Goal: Task Accomplishment & Management: Manage account settings

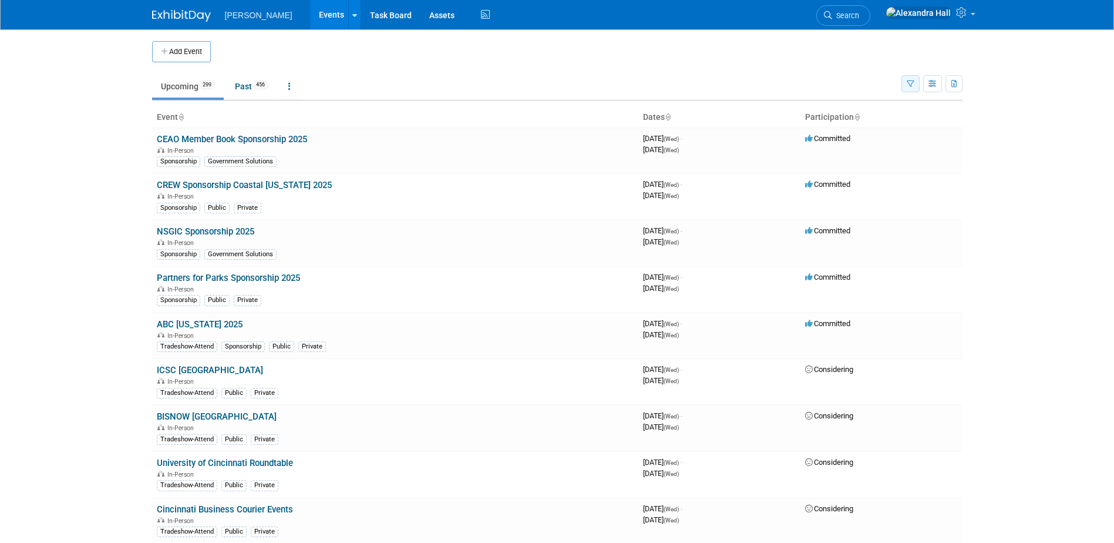
click at [913, 91] on button "button" at bounding box center [910, 83] width 18 height 17
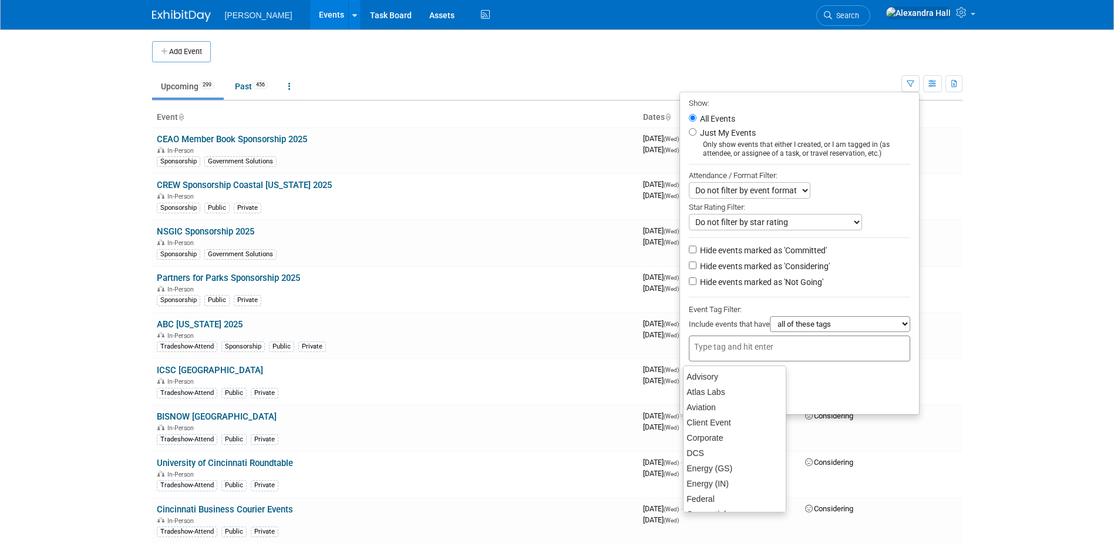
click at [721, 347] on input "text" at bounding box center [741, 347] width 94 height 12
click at [710, 422] on div "GS APAC" at bounding box center [734, 427] width 103 height 16
type input "GS APAC"
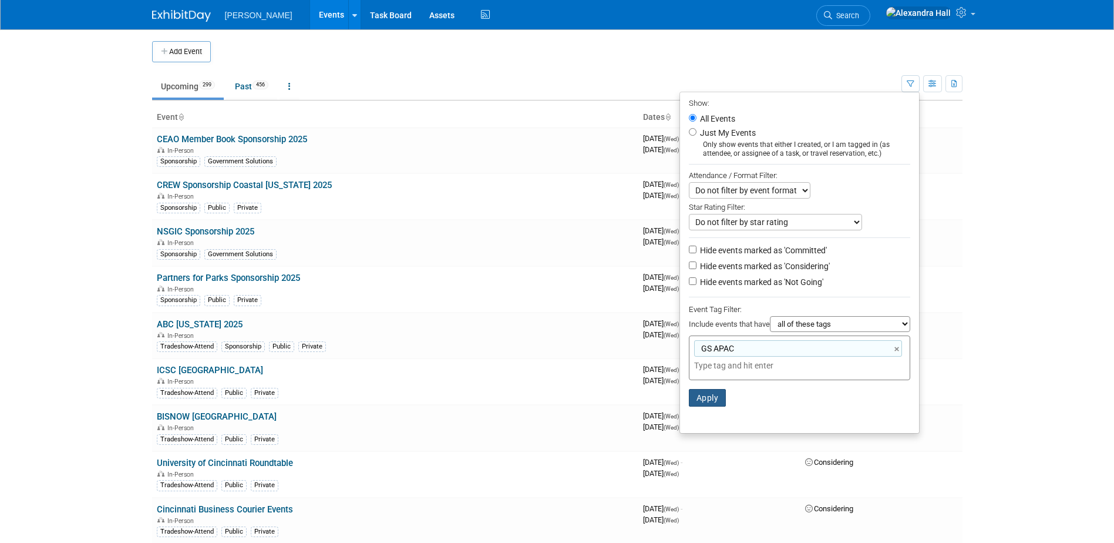
click at [700, 406] on button "Apply" at bounding box center [708, 398] width 38 height 18
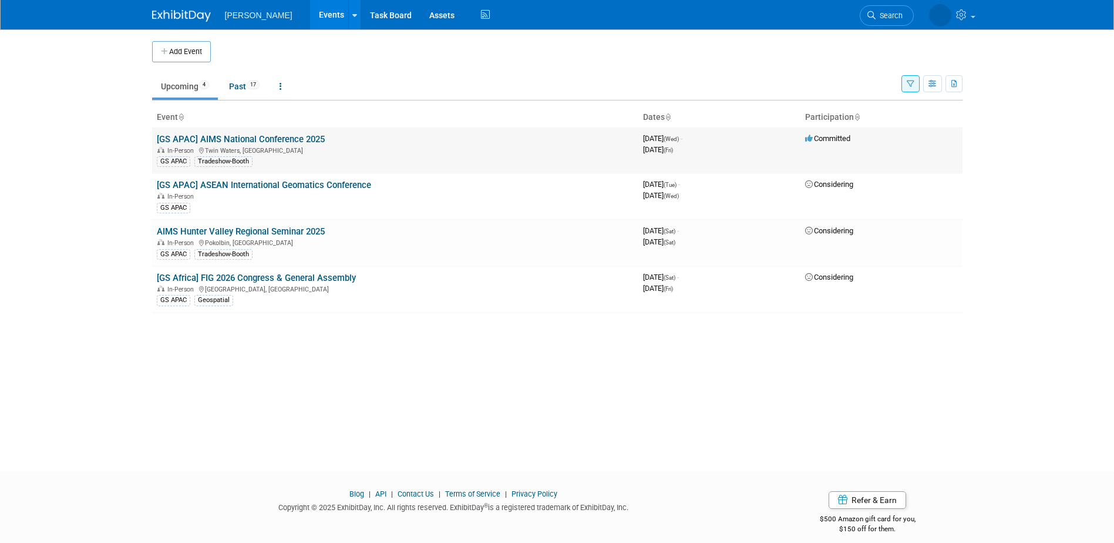
click at [242, 137] on link "[GS APAC] AIMS National Conference 2025" at bounding box center [241, 139] width 168 height 11
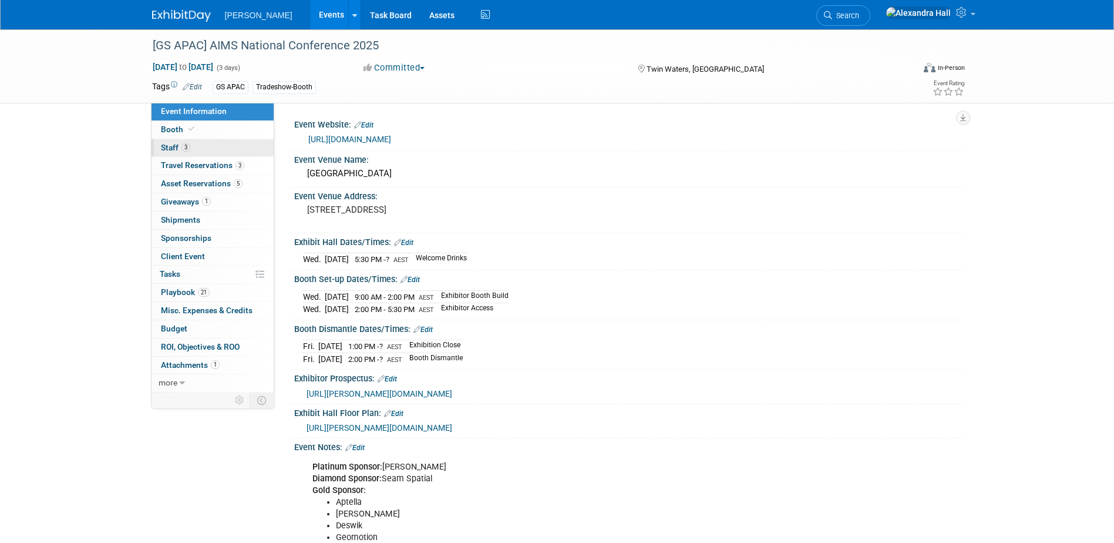
click at [191, 142] on link "3 Staff 3" at bounding box center [212, 148] width 122 height 18
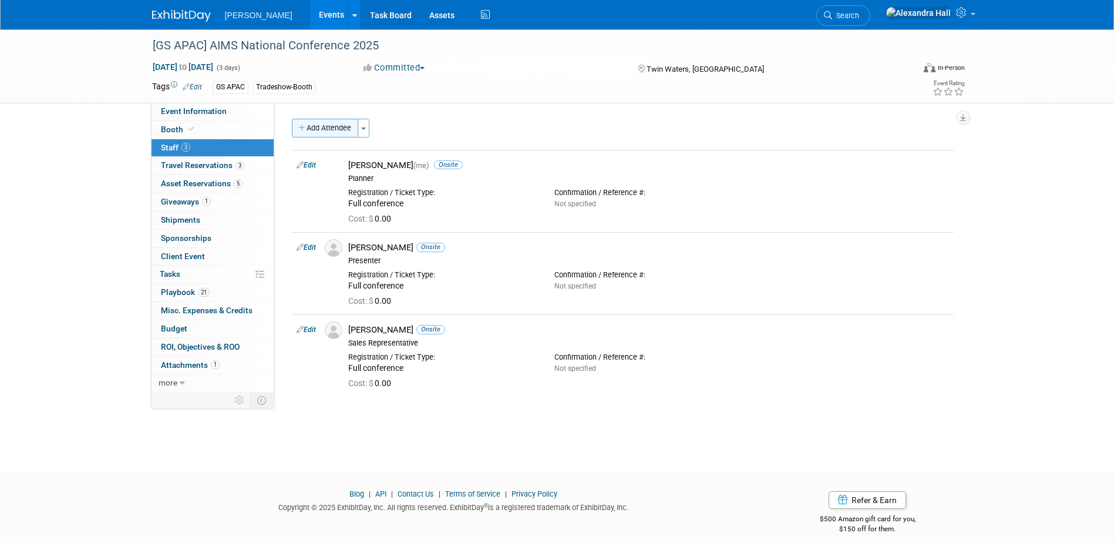
click at [346, 126] on button "Add Attendee" at bounding box center [325, 128] width 66 height 19
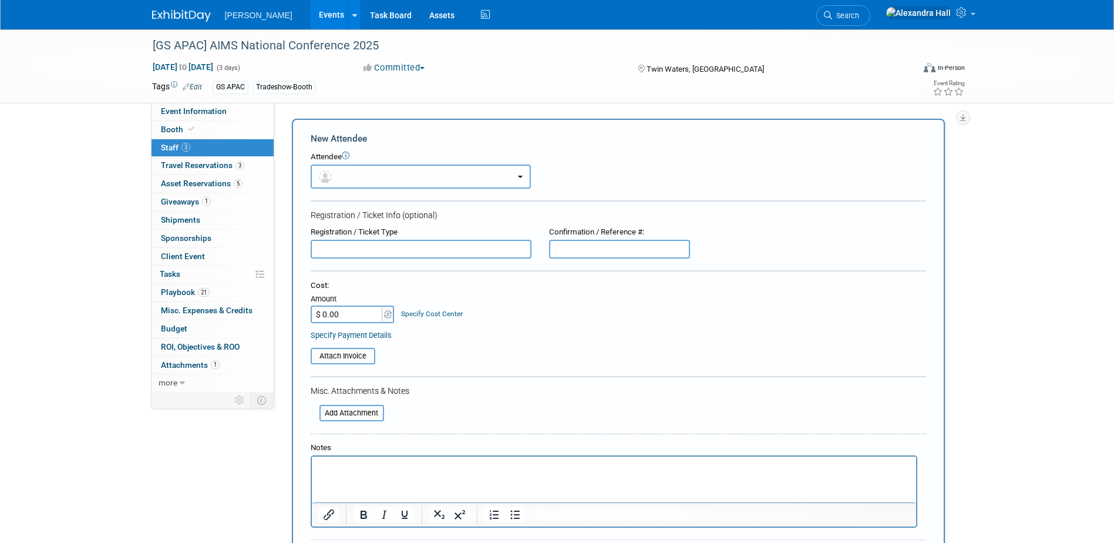
click at [474, 183] on button "button" at bounding box center [421, 176] width 220 height 24
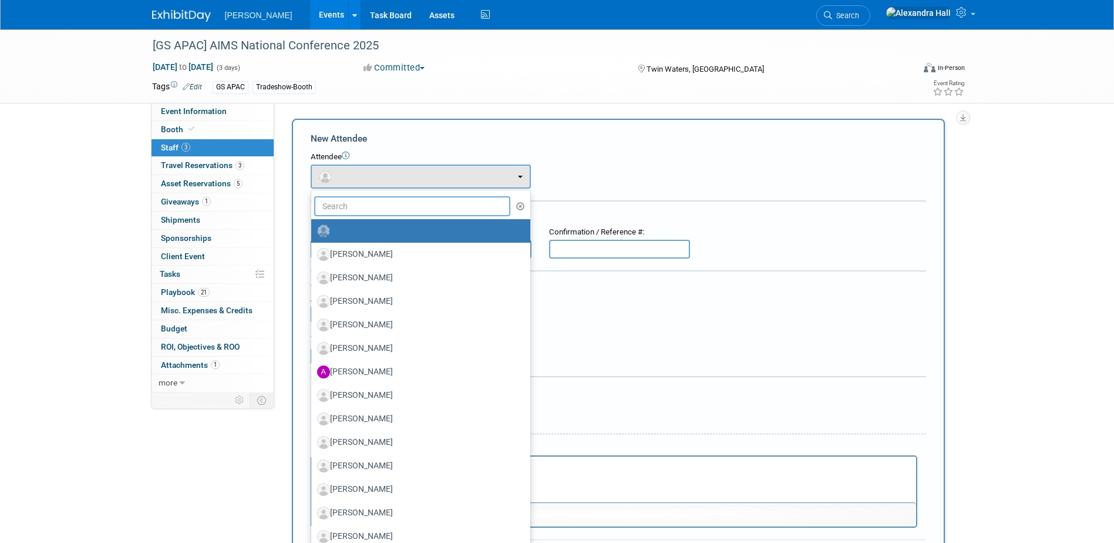
click at [458, 200] on input "text" at bounding box center [412, 206] width 197 height 20
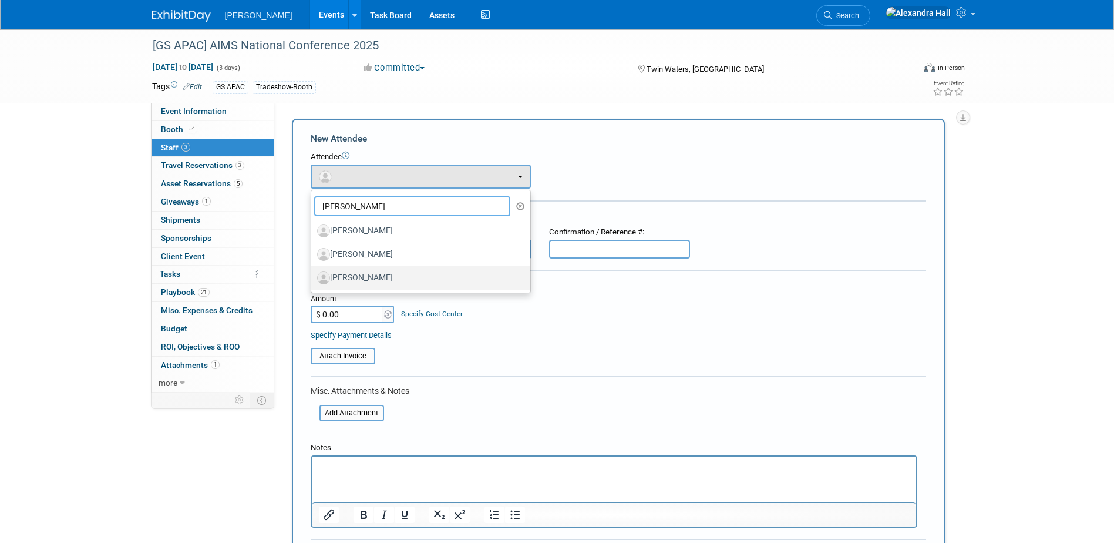
type input "[PERSON_NAME]"
click at [406, 282] on label "[PERSON_NAME]" at bounding box center [417, 277] width 201 height 19
click at [313, 280] on input "[PERSON_NAME]" at bounding box center [309, 276] width 8 height 8
select select "5ea9d977-4bcb-4204-a010-fcf0031c6e62"
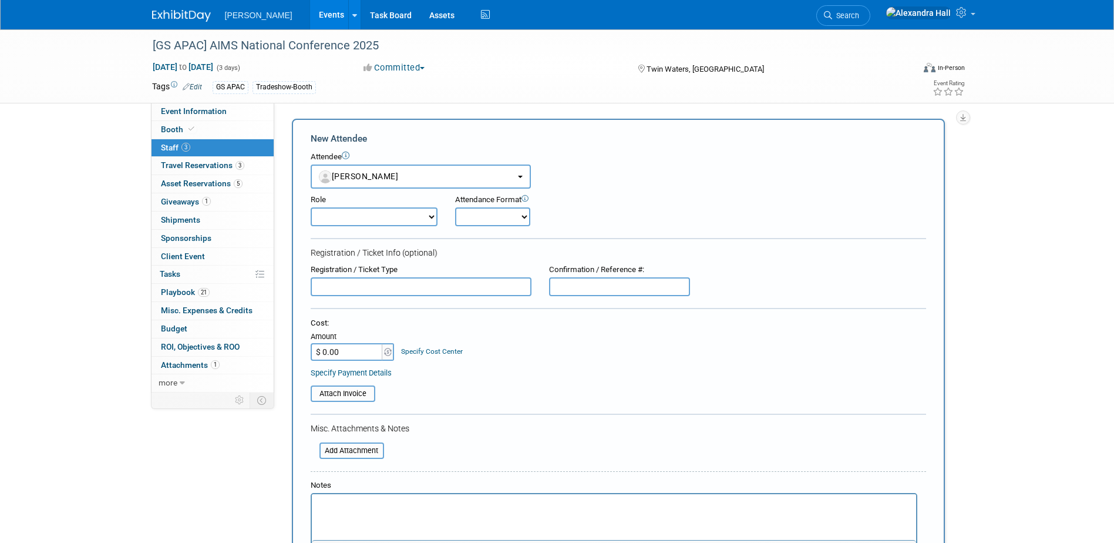
click at [426, 216] on select "Demonstrator Host Planner Presenter Sales Representative Set-up/Dismantle Crew …" at bounding box center [374, 216] width 127 height 19
select select "4"
click at [311, 207] on select "Demonstrator Host Planner Presenter Sales Representative Set-up/Dismantle Crew …" at bounding box center [374, 216] width 127 height 19
click at [518, 217] on select "Onsite Remote" at bounding box center [492, 216] width 75 height 19
select select "1"
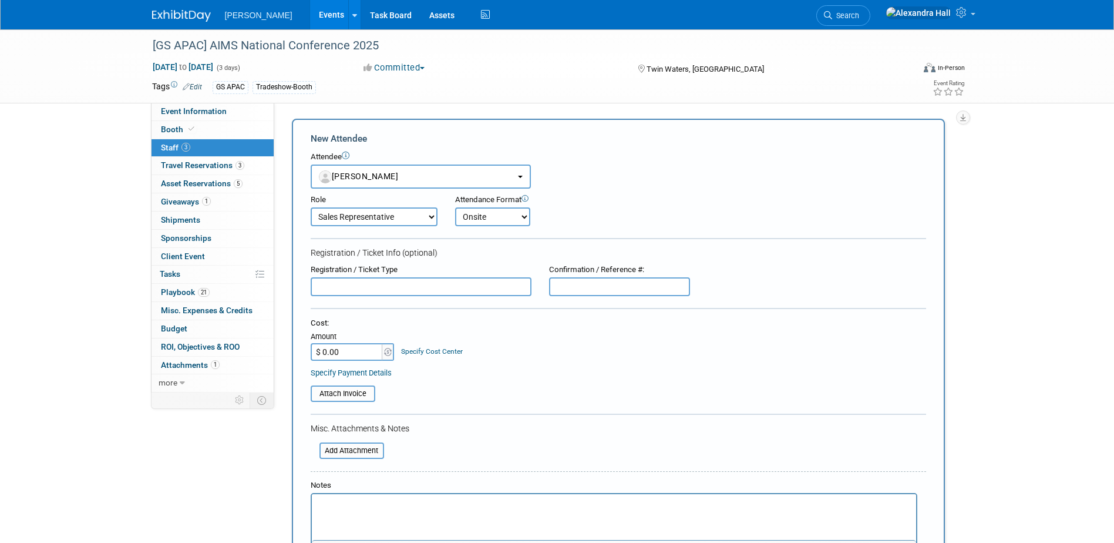
click at [455, 207] on select "Onsite Remote" at bounding box center [492, 216] width 75 height 19
click at [430, 276] on div "Registration / Ticket Type" at bounding box center [421, 280] width 238 height 32
click at [427, 287] on input "text" at bounding box center [421, 286] width 221 height 19
click at [438, 296] on input "Full Day Pass ([DATE]" at bounding box center [421, 286] width 221 height 19
type input "Full Day Pass ([DATE] 18)"
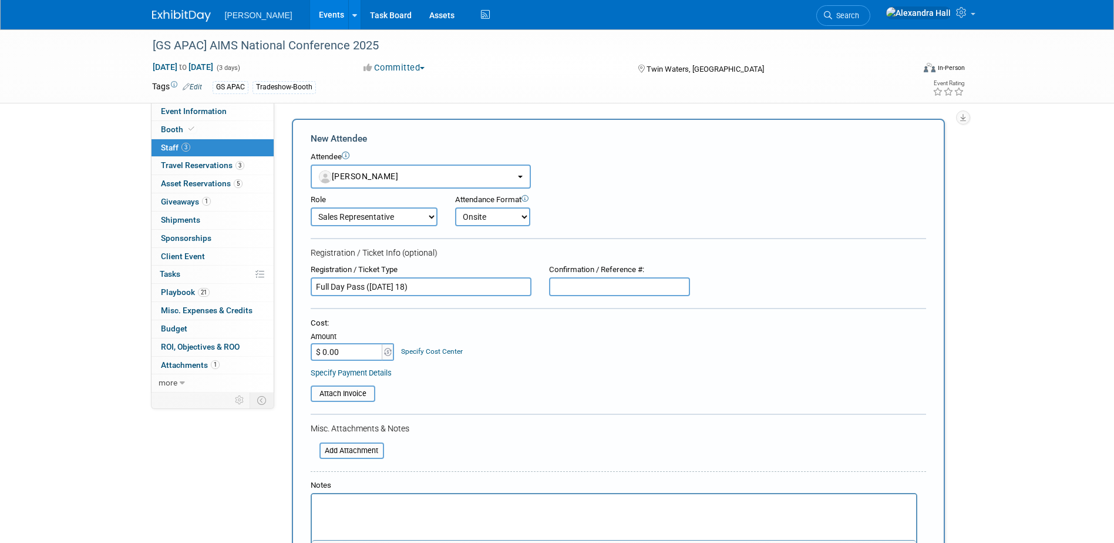
scroll to position [59, 0]
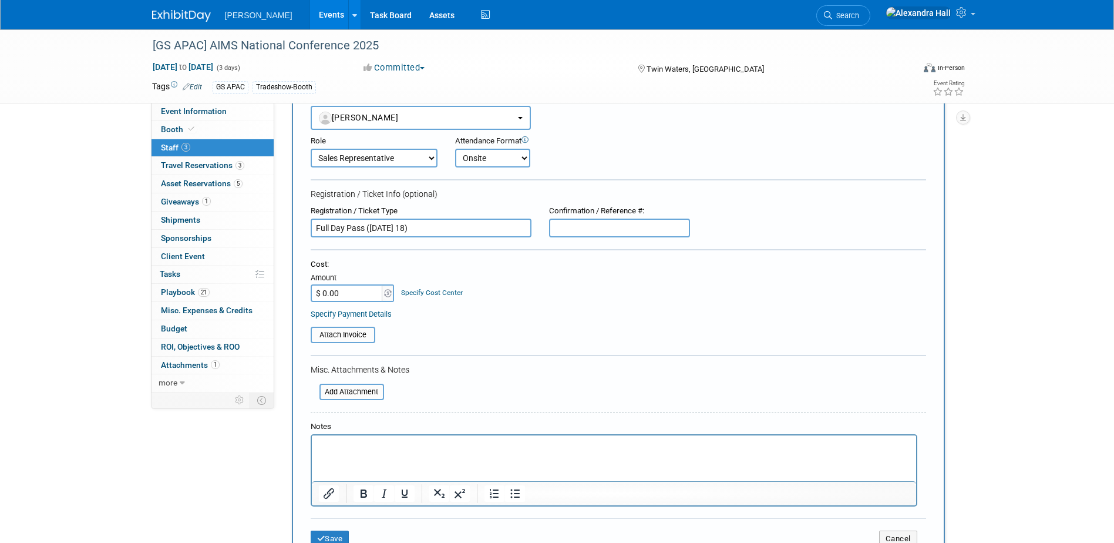
click at [378, 297] on input "$ 0.00" at bounding box center [347, 293] width 73 height 18
paste input "619.61"
type input "$ 619.61"
click at [684, 317] on div "Specify Payment Details" at bounding box center [618, 314] width 615 height 12
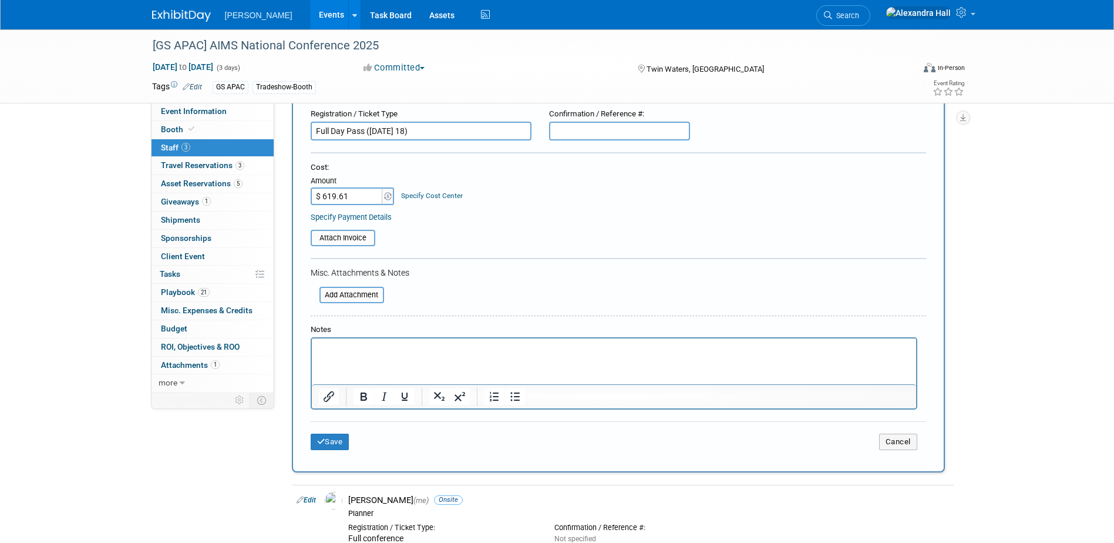
scroll to position [176, 0]
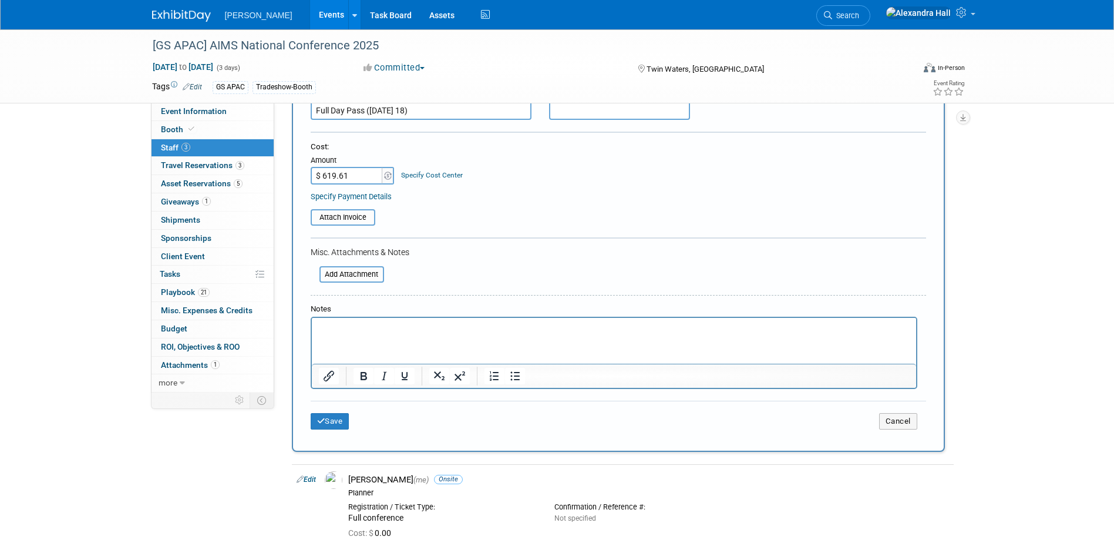
click at [580, 334] on html at bounding box center [613, 326] width 604 height 16
click at [336, 423] on button "Save" at bounding box center [330, 421] width 39 height 16
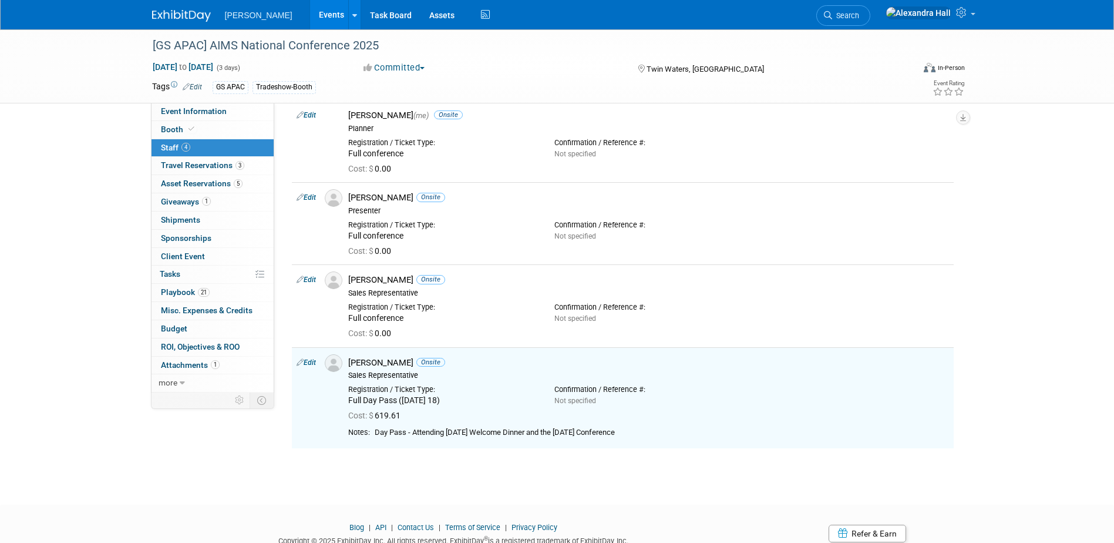
scroll to position [0, 0]
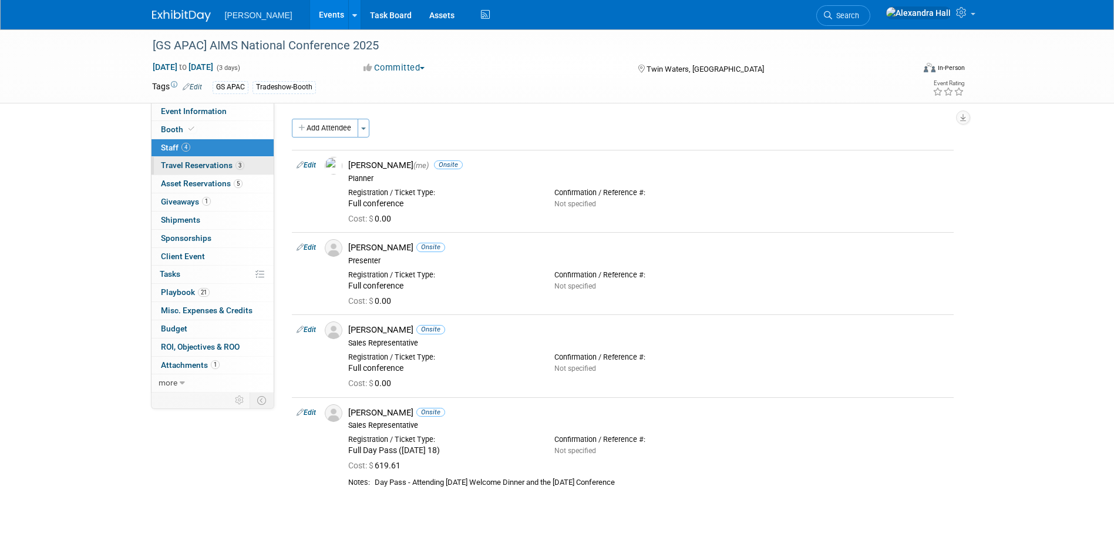
click at [180, 162] on span "Travel Reservations 3" at bounding box center [202, 164] width 83 height 9
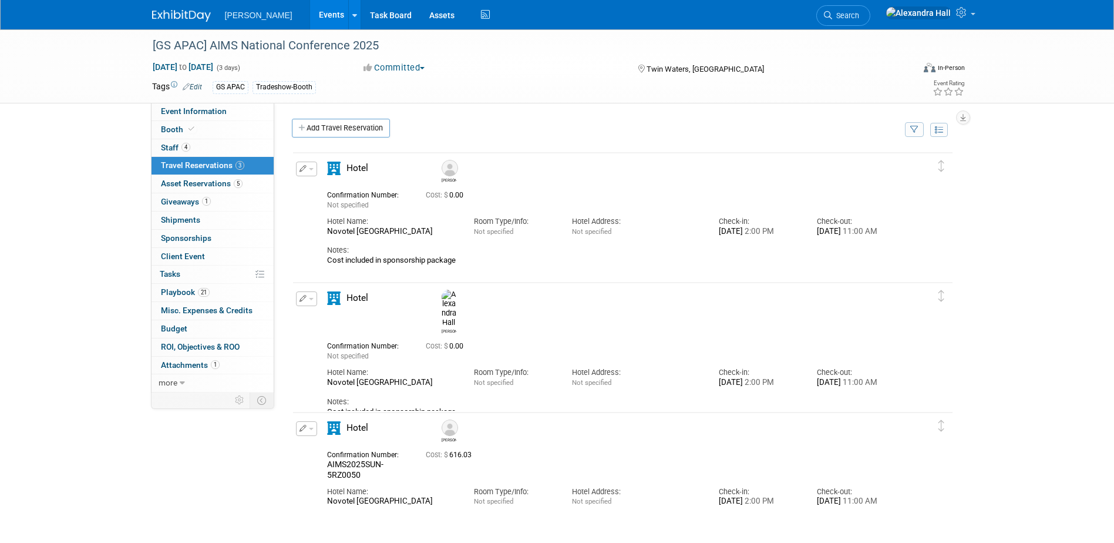
scroll to position [108, 0]
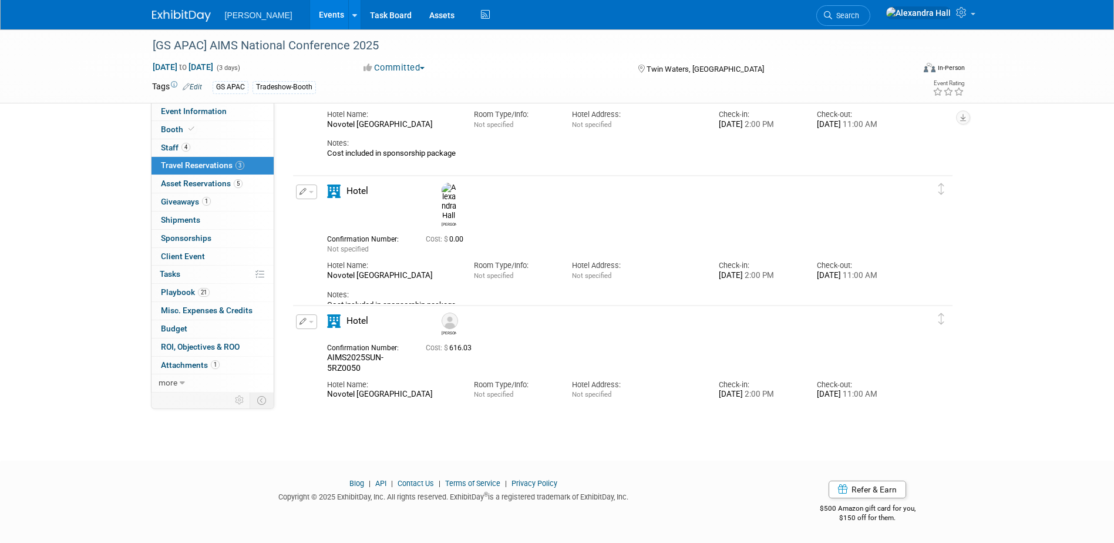
click at [311, 194] on button "button" at bounding box center [306, 191] width 21 height 15
click at [345, 249] on button "Duplicate" at bounding box center [346, 250] width 99 height 17
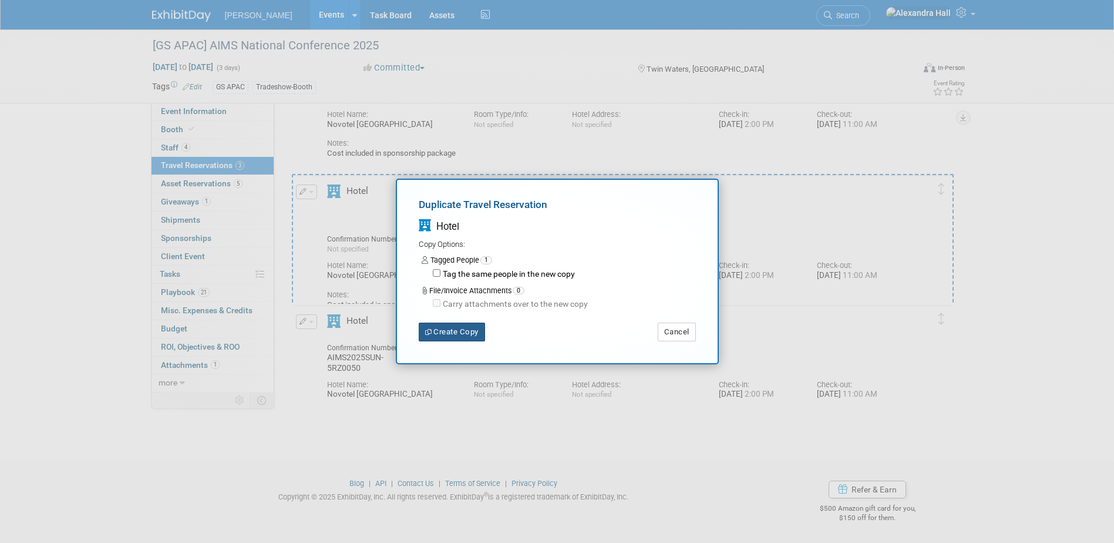
click at [444, 337] on button "Create Copy" at bounding box center [452, 331] width 66 height 19
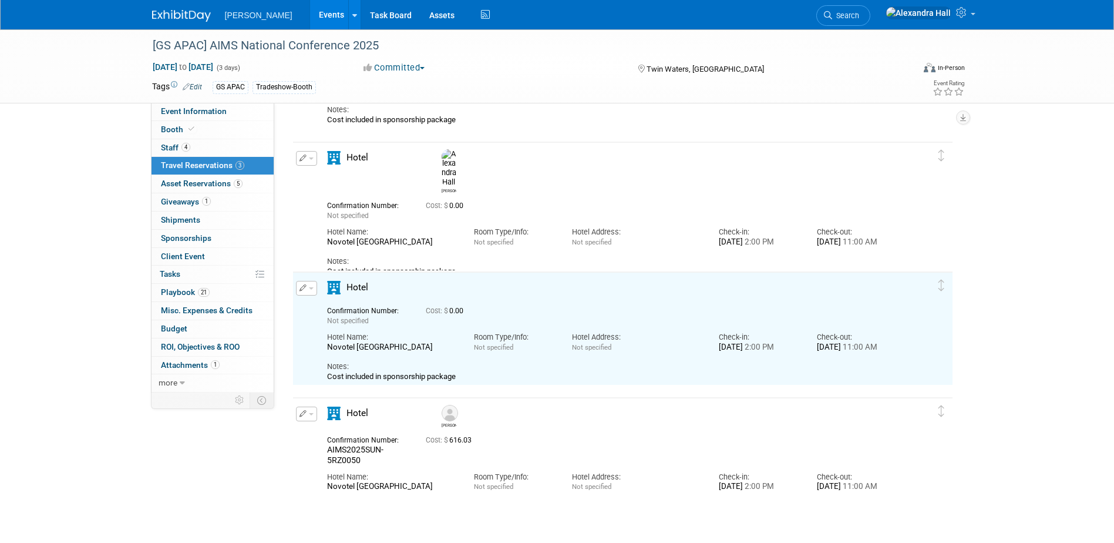
scroll to position [159, 0]
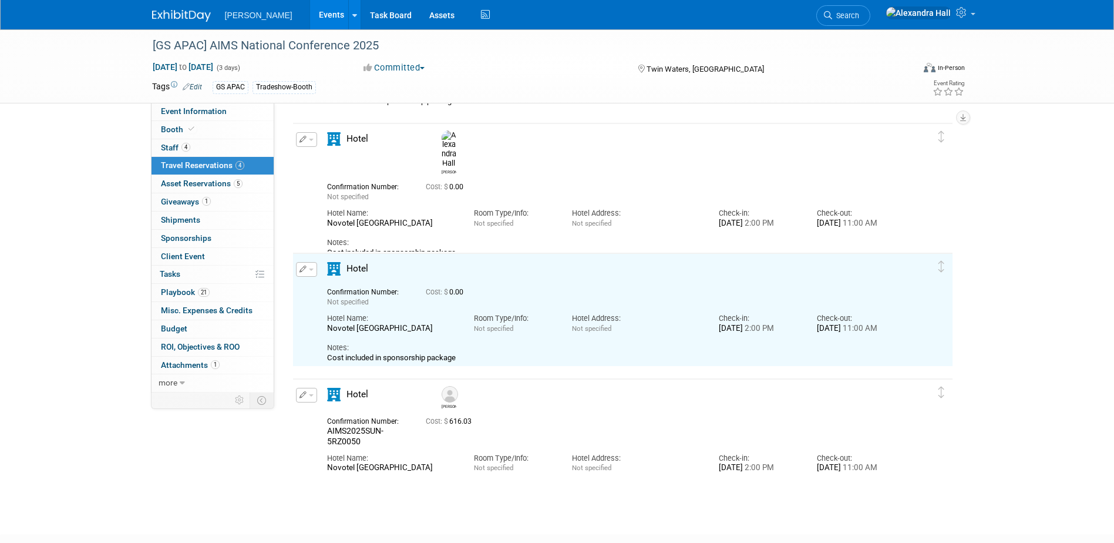
click at [296, 267] on button "button" at bounding box center [306, 269] width 21 height 15
click at [346, 295] on button "Edit Reservation" at bounding box center [346, 289] width 99 height 17
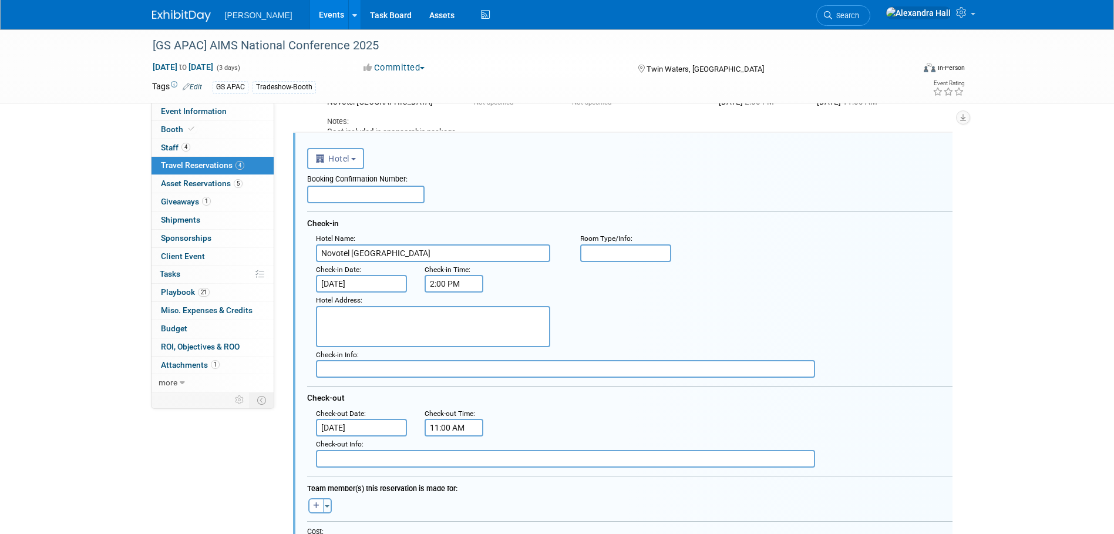
scroll to position [0, 0]
click at [380, 204] on div "Booking Confirmation Number: Check-in Hotel Name : [GEOGRAPHIC_DATA] : Room Typ…" at bounding box center [629, 318] width 645 height 298
click at [378, 194] on input "text" at bounding box center [365, 195] width 117 height 18
paste input "388403165"
type input "388403165"
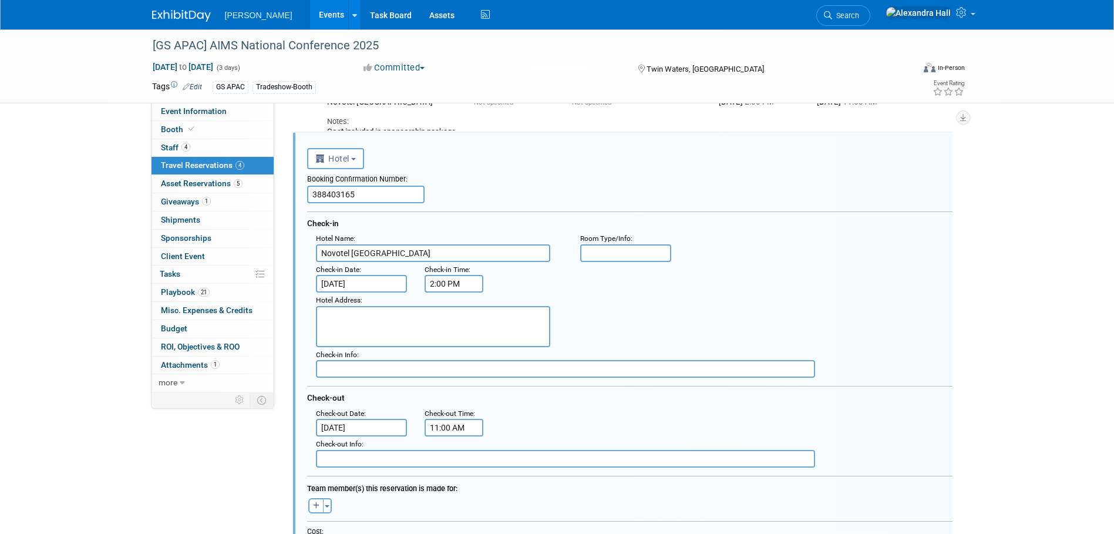
click at [603, 252] on input "text" at bounding box center [626, 253] width 92 height 18
click at [656, 261] on input "text" at bounding box center [626, 253] width 92 height 18
type input "Premium room"
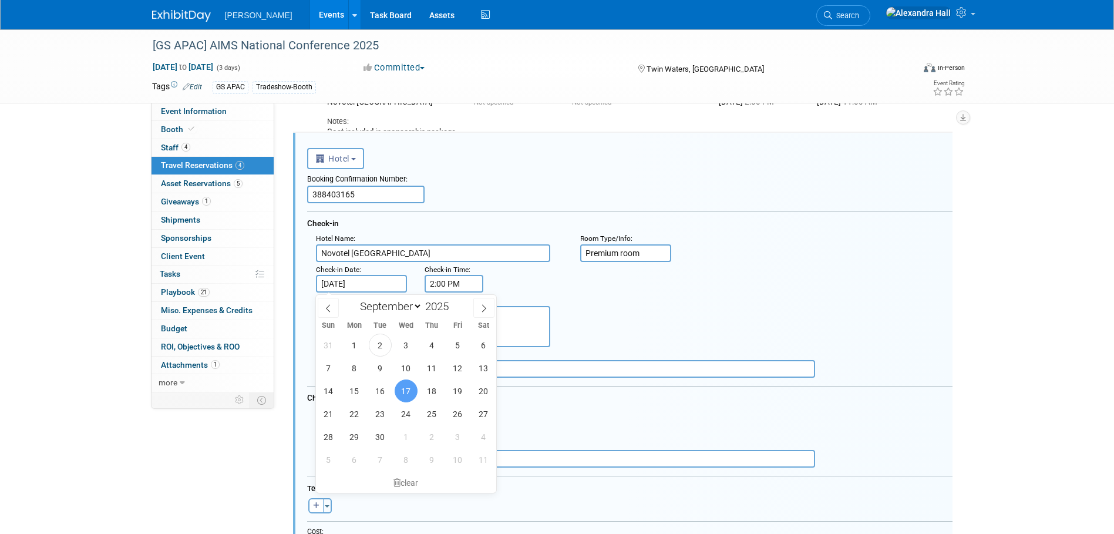
click at [359, 280] on input "[DATE]" at bounding box center [362, 284] width 92 height 18
click at [382, 392] on span "16" at bounding box center [380, 390] width 23 height 23
type input "[DATE]"
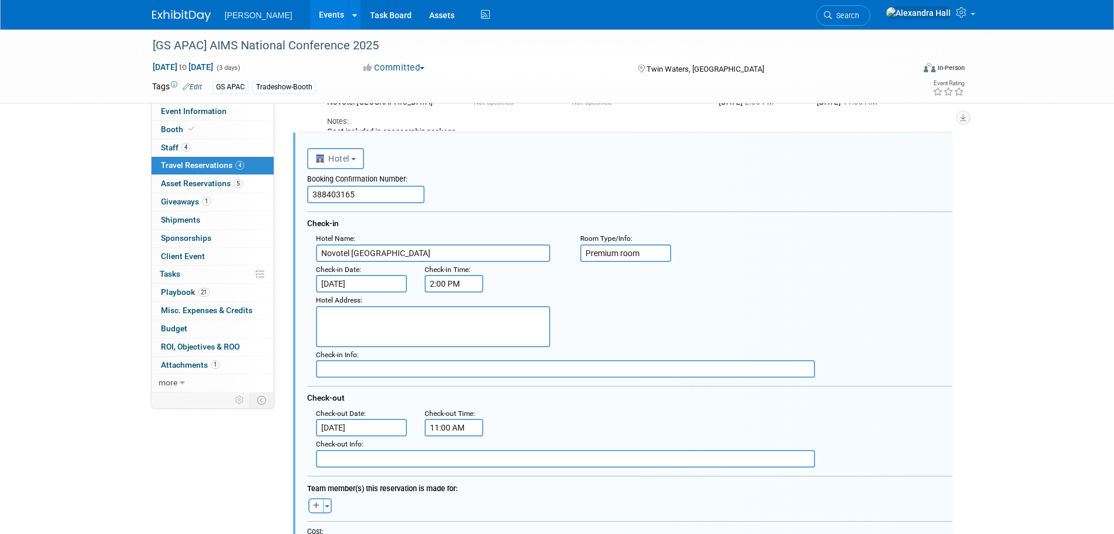
click at [388, 424] on input "[DATE]" at bounding box center [362, 428] width 92 height 18
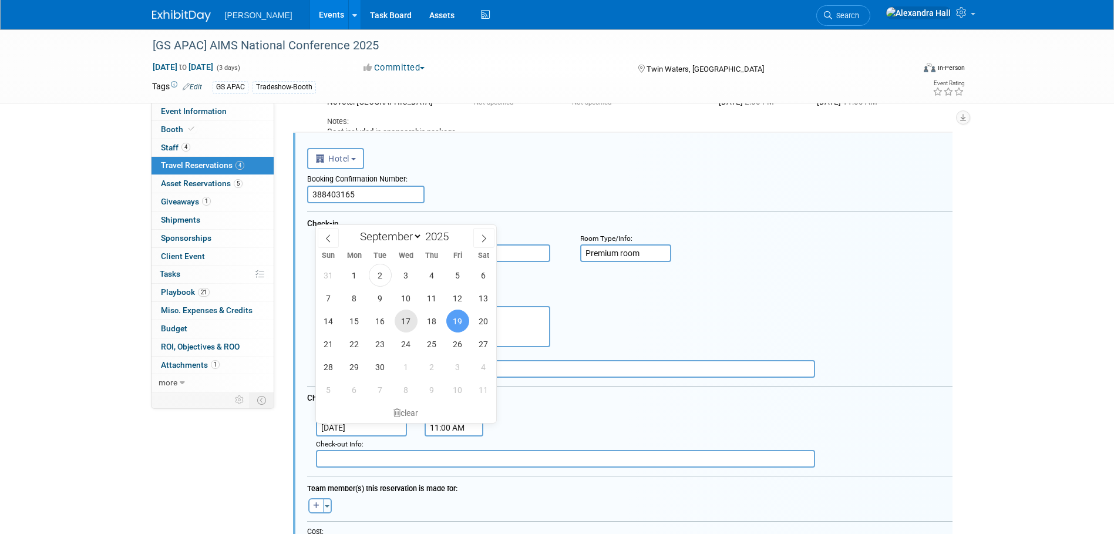
click at [409, 321] on span "17" at bounding box center [406, 320] width 23 height 23
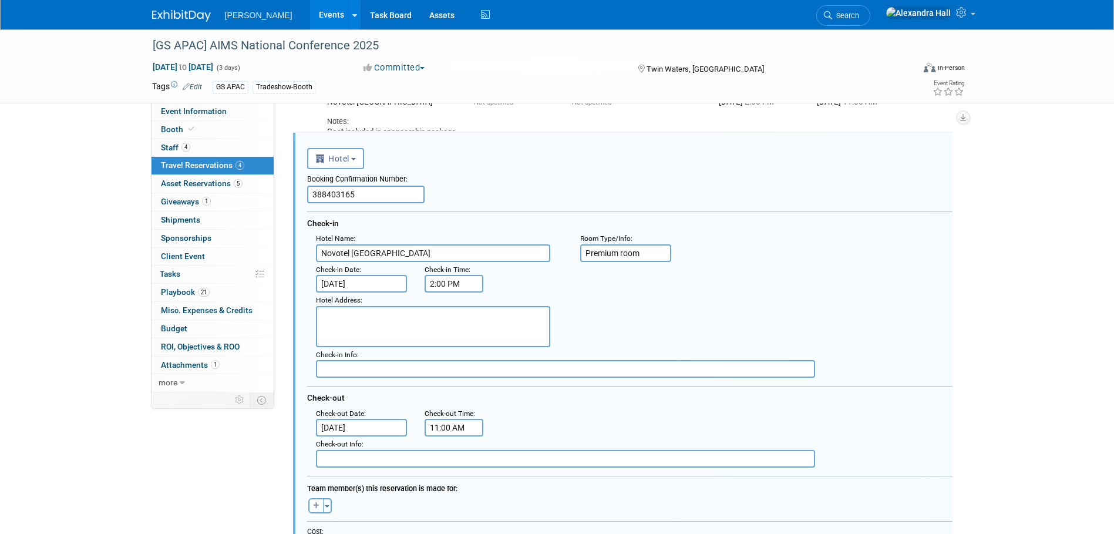
click at [366, 424] on input "[DATE]" at bounding box center [362, 428] width 92 height 18
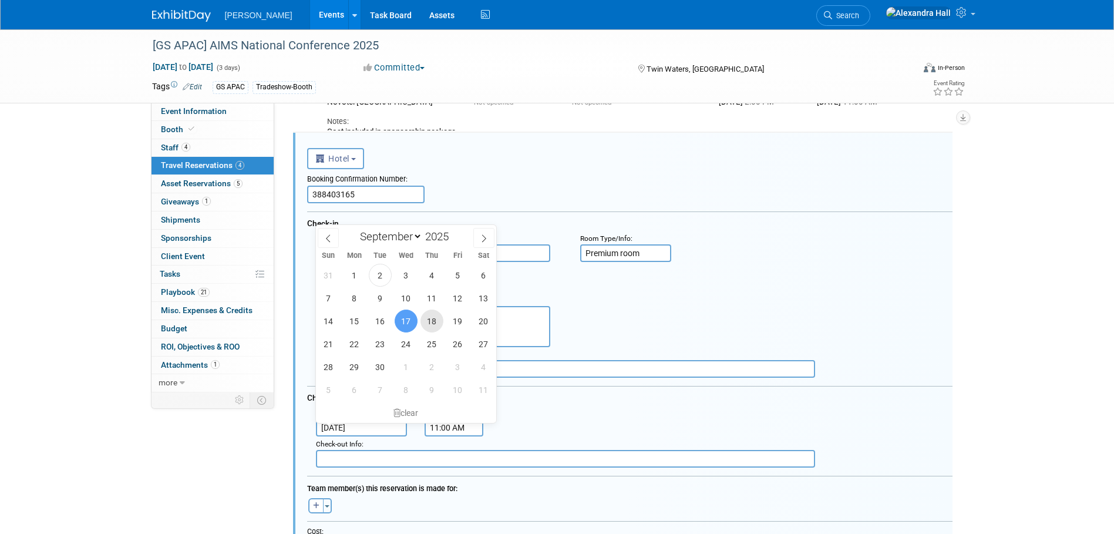
click at [429, 316] on span "18" at bounding box center [431, 320] width 23 height 23
type input "[DATE]"
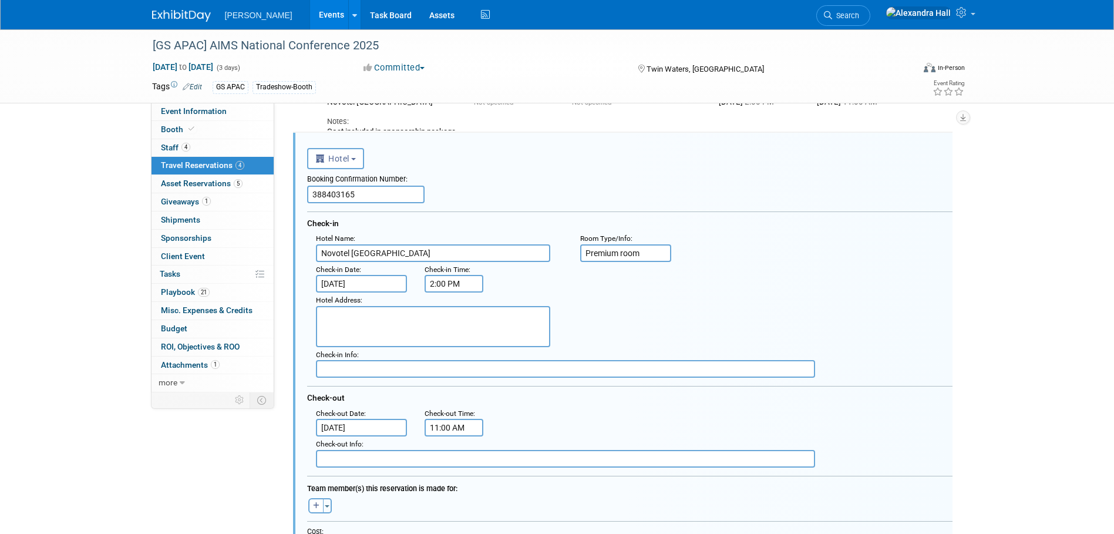
click at [605, 299] on div "Hotel Address :" at bounding box center [634, 319] width 654 height 55
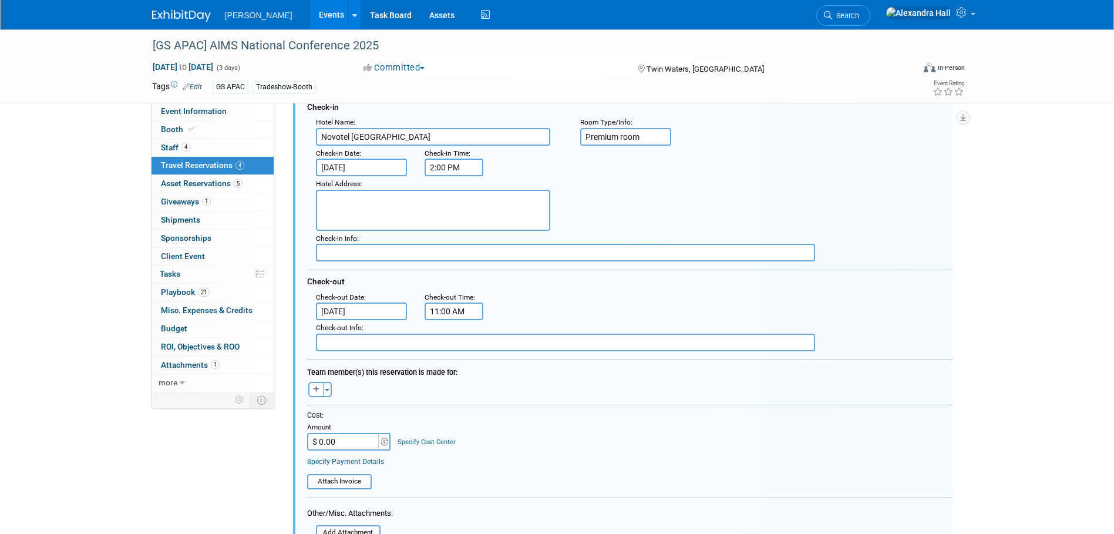
scroll to position [397, 0]
click at [330, 395] on button "Toggle Dropdown" at bounding box center [327, 387] width 9 height 15
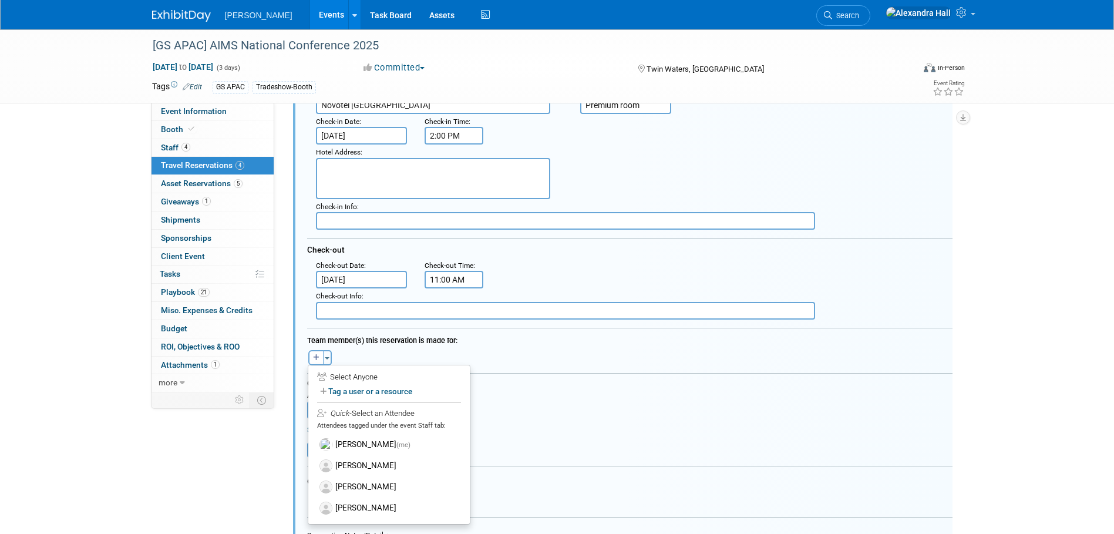
scroll to position [456, 0]
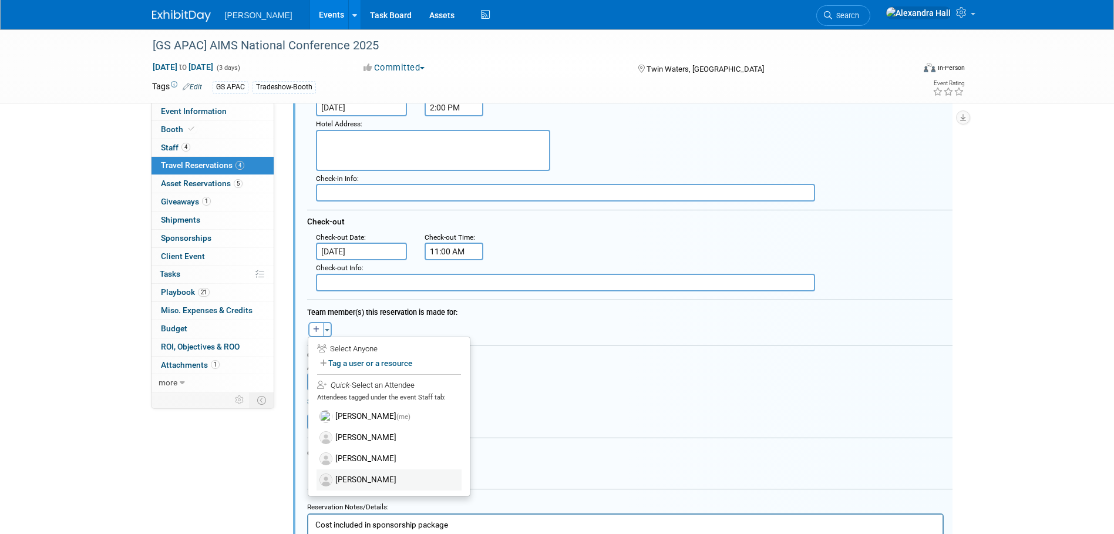
click at [371, 483] on label "[PERSON_NAME]" at bounding box center [388, 479] width 145 height 21
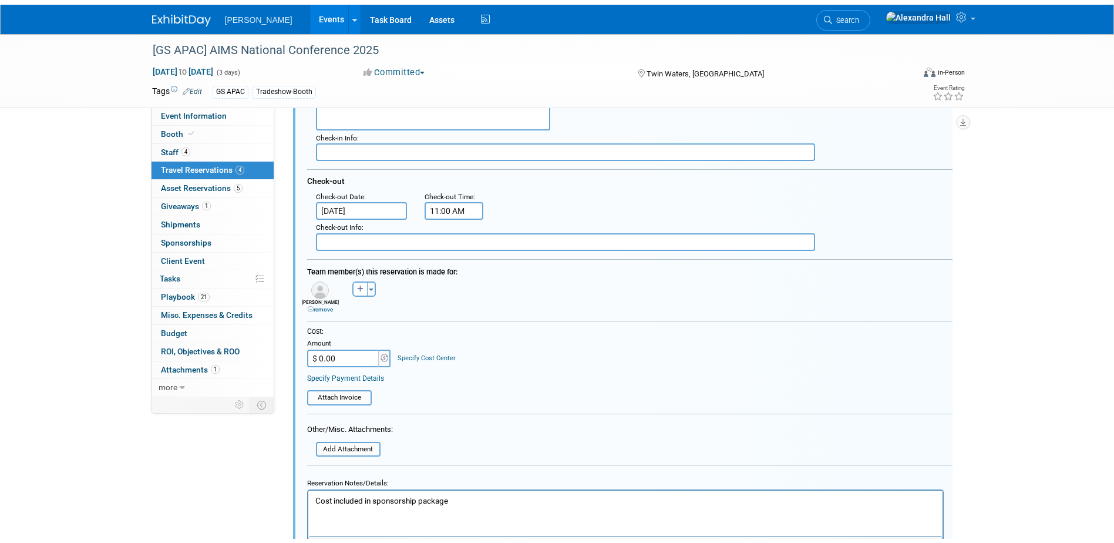
scroll to position [632, 0]
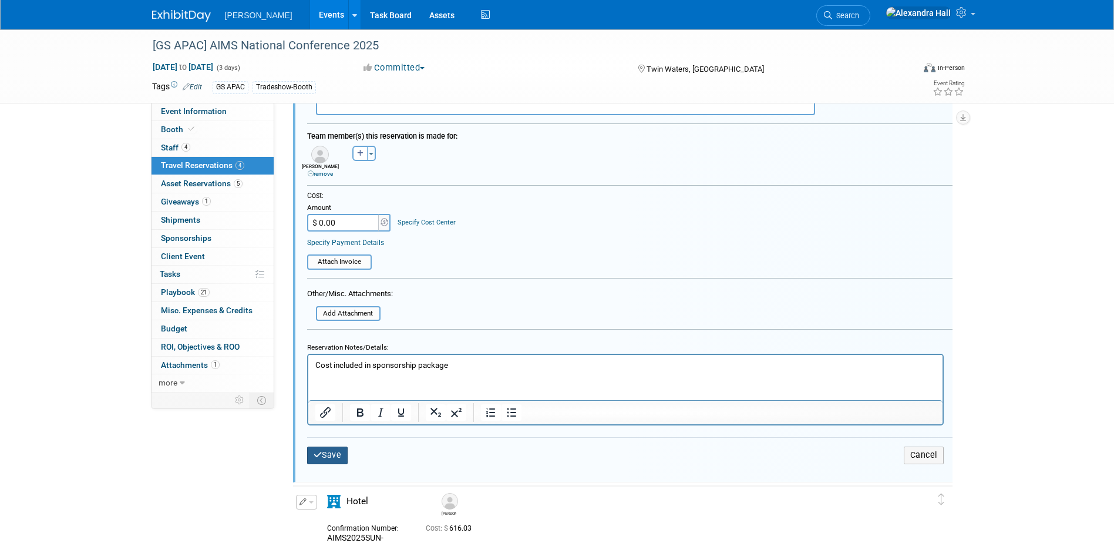
click at [332, 457] on button "Save" at bounding box center [327, 454] width 41 height 17
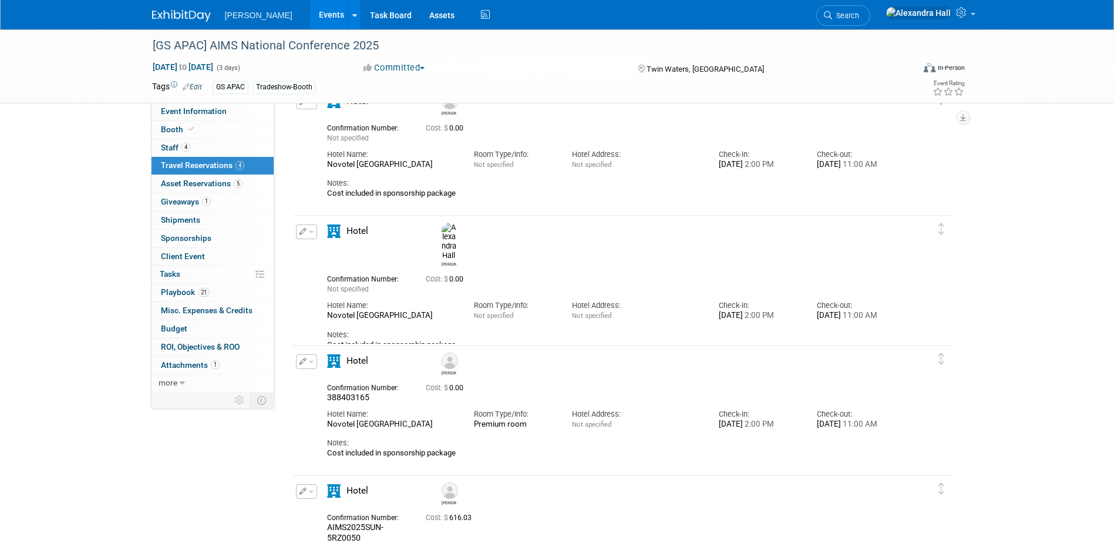
scroll to position [62, 0]
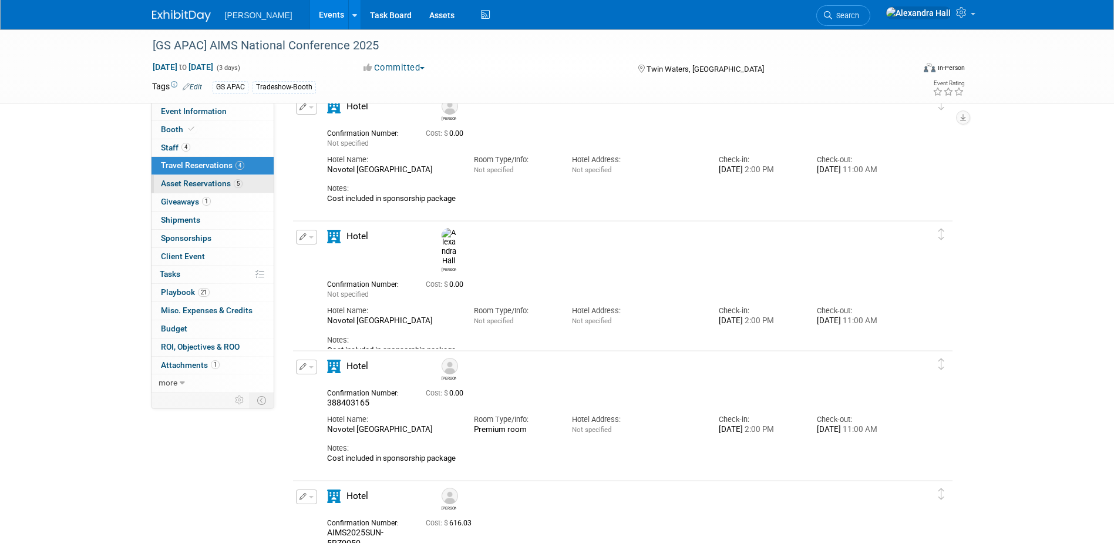
click at [211, 184] on span "Asset Reservations 5" at bounding box center [202, 182] width 82 height 9
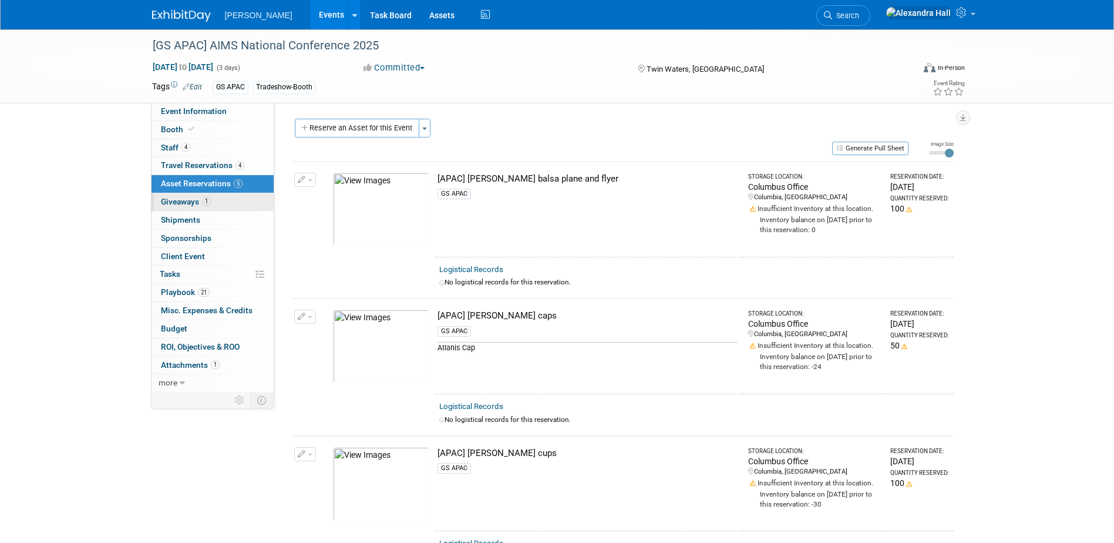
click at [194, 205] on span "Giveaways 1" at bounding box center [186, 201] width 50 height 9
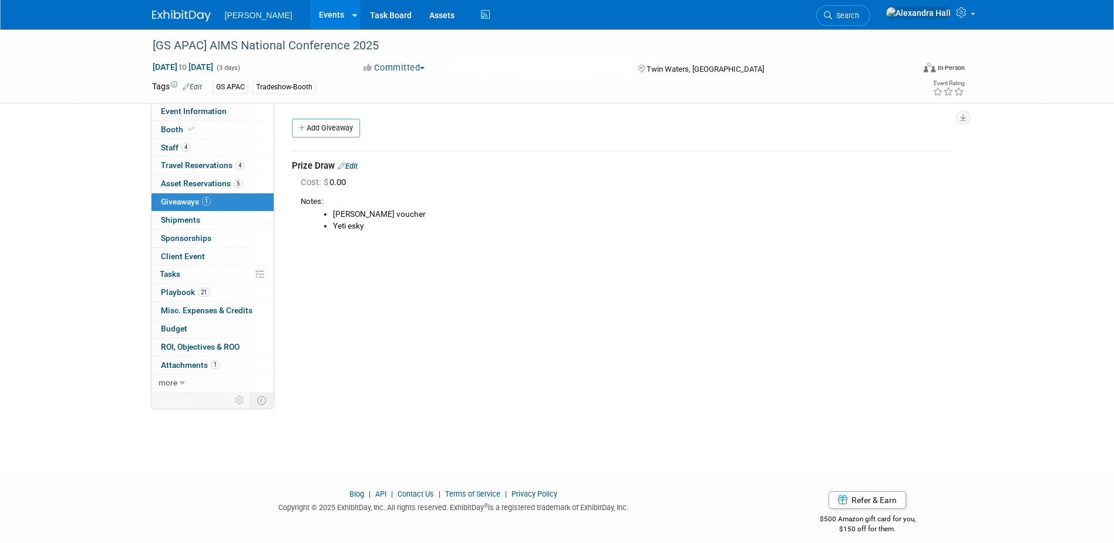
click at [406, 235] on div "Notes: [PERSON_NAME] voucher Yeti esky" at bounding box center [627, 215] width 653 height 50
click at [358, 164] on link "Edit" at bounding box center [348, 165] width 20 height 9
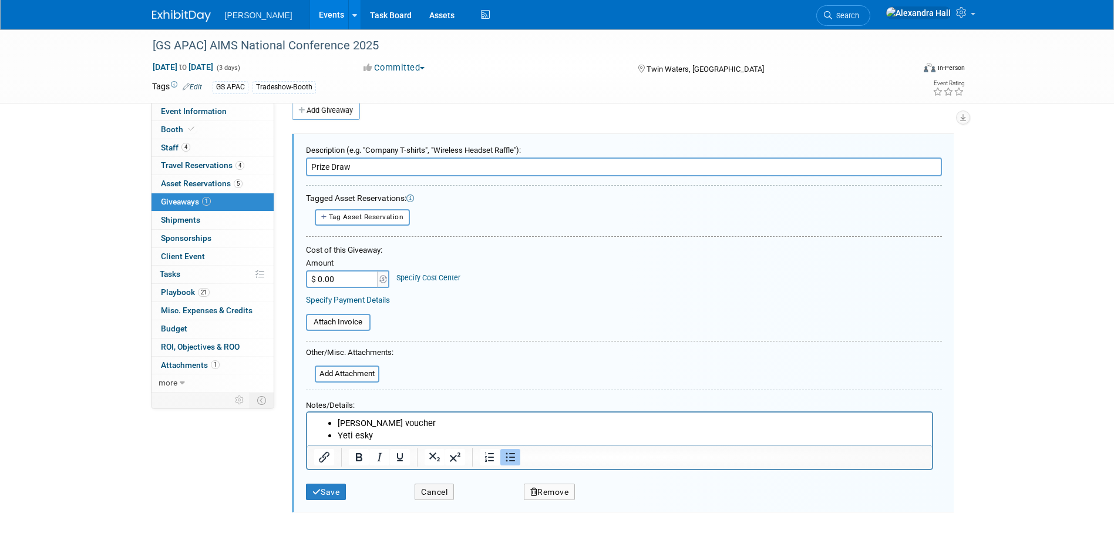
drag, startPoint x: 385, startPoint y: 436, endPoint x: 331, endPoint y: 433, distance: 53.5
click at [331, 433] on ul "[PERSON_NAME] voucher Yeti esky" at bounding box center [619, 428] width 611 height 24
click at [320, 501] on div "Save Cancel Remove" at bounding box center [624, 488] width 636 height 36
click at [320, 495] on icon "submit" at bounding box center [316, 492] width 9 height 8
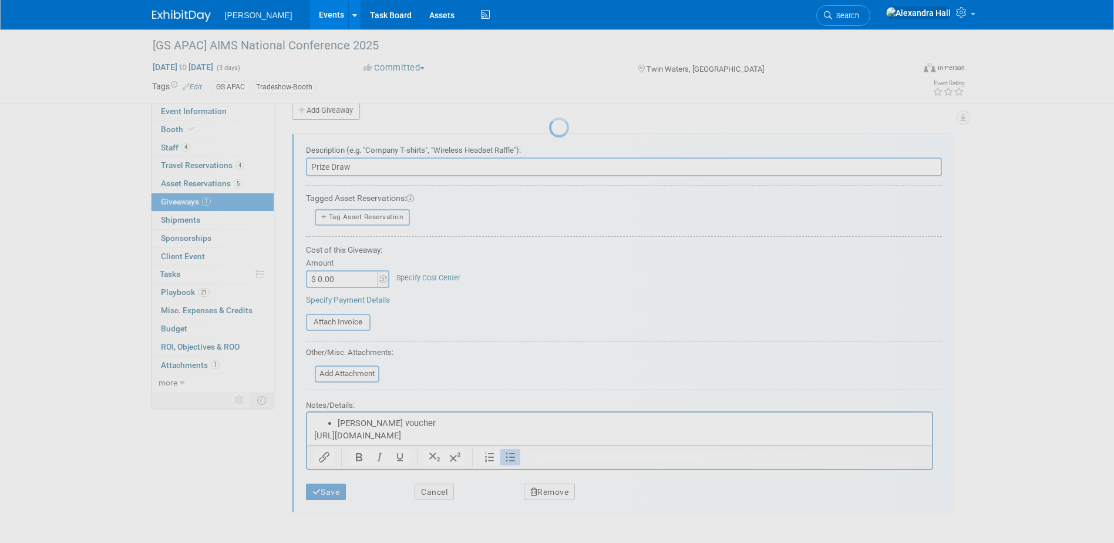
scroll to position [11, 0]
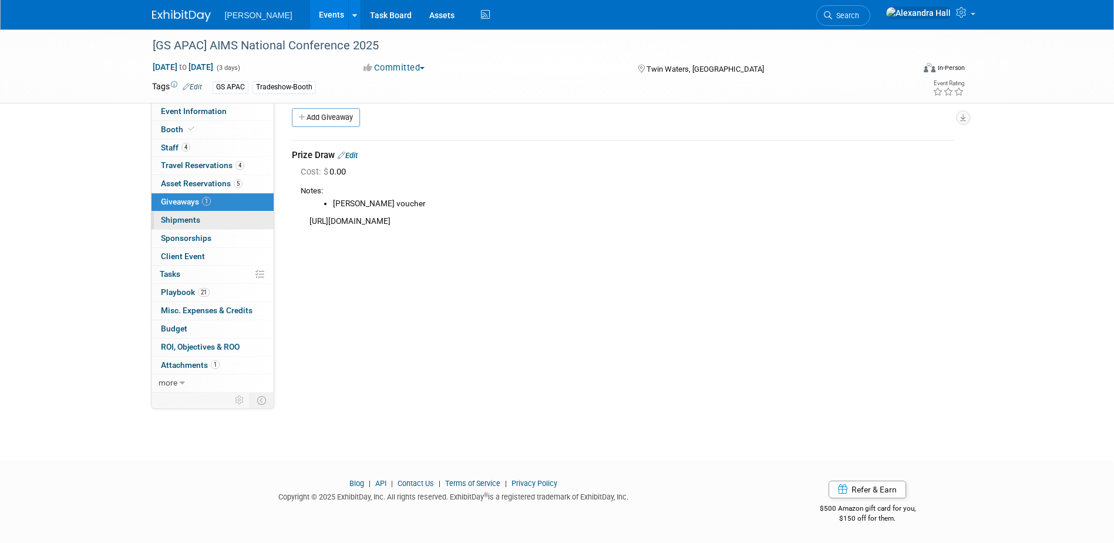
click at [173, 223] on span "Shipments 0" at bounding box center [180, 219] width 39 height 9
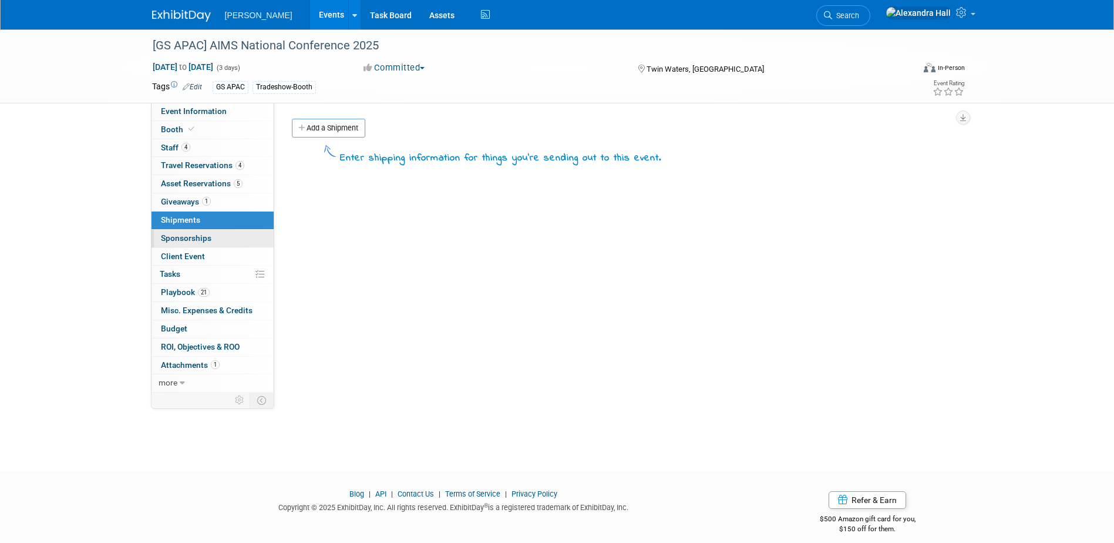
click at [183, 243] on link "0 Sponsorships 0" at bounding box center [212, 239] width 122 height 18
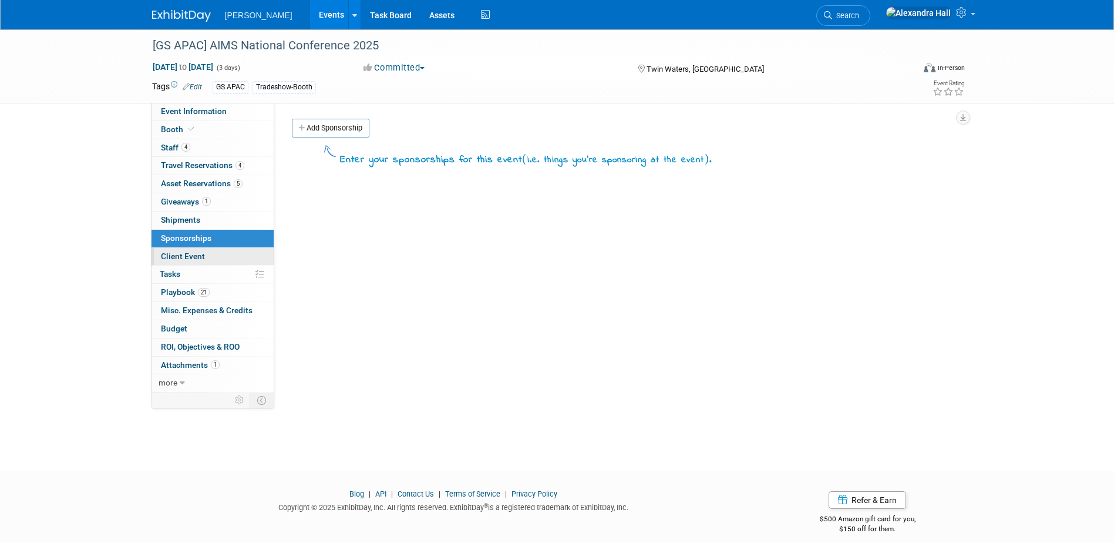
click at [184, 255] on span "Client Event" at bounding box center [183, 255] width 44 height 9
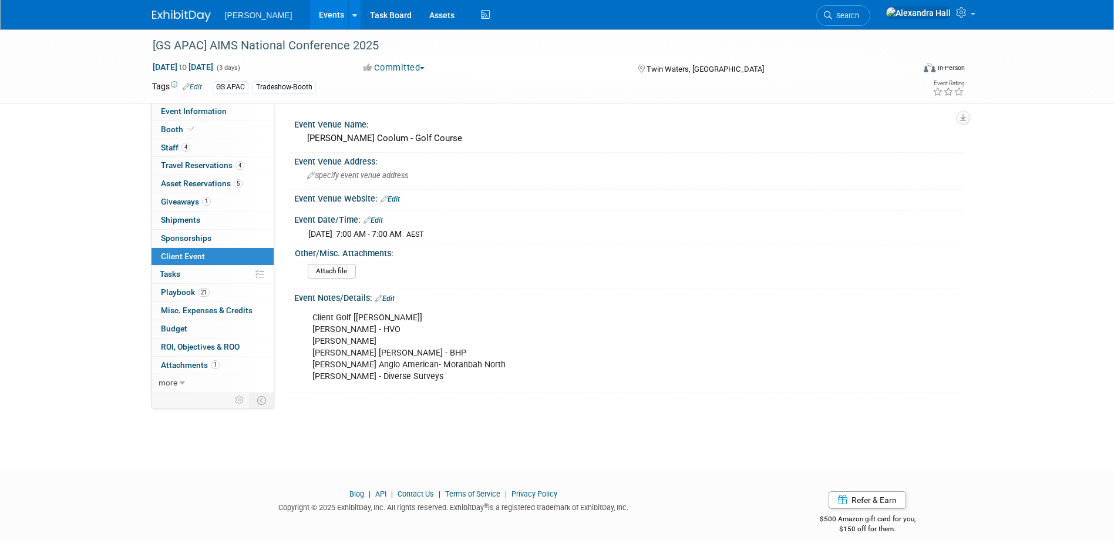
click at [389, 299] on link "Edit" at bounding box center [384, 298] width 19 height 8
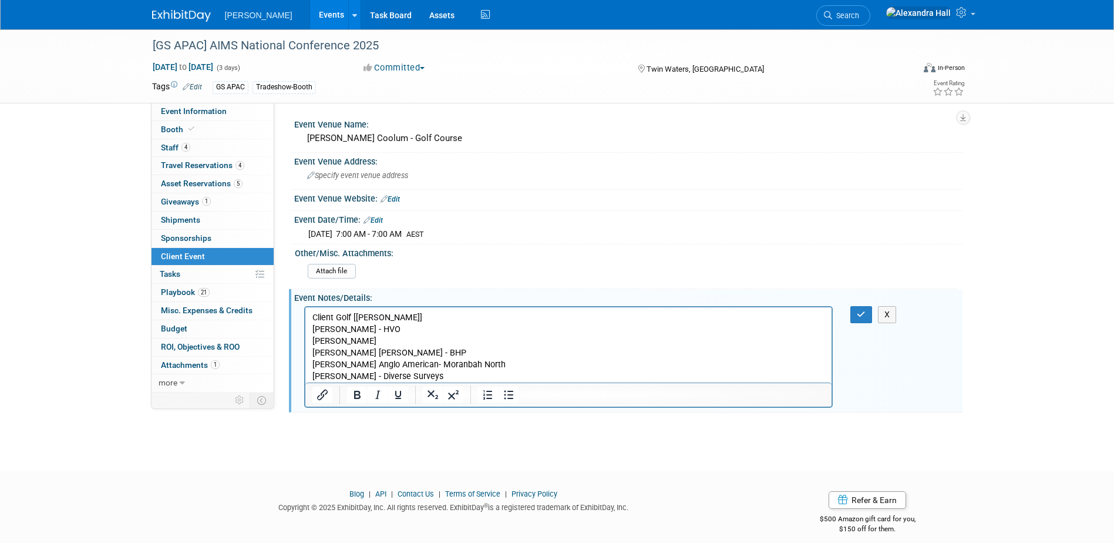
click at [403, 315] on p "Client Golf [[PERSON_NAME]] [PERSON_NAME] - HVO [PERSON_NAME] [PERSON_NAME] [PE…" at bounding box center [568, 346] width 513 height 70
click at [858, 309] on button "button" at bounding box center [861, 314] width 22 height 17
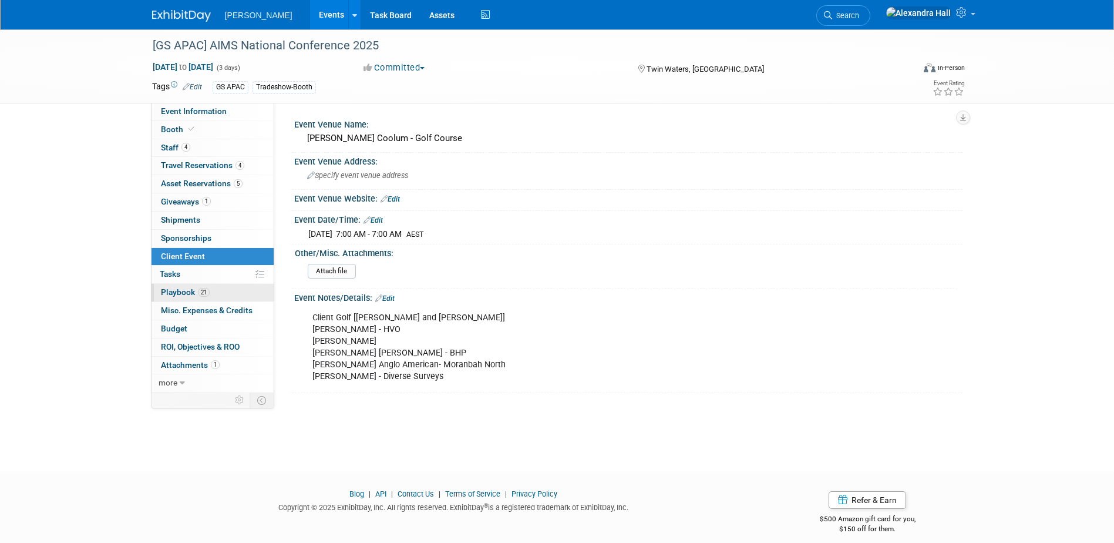
click at [178, 295] on span "Playbook 21" at bounding box center [185, 291] width 49 height 9
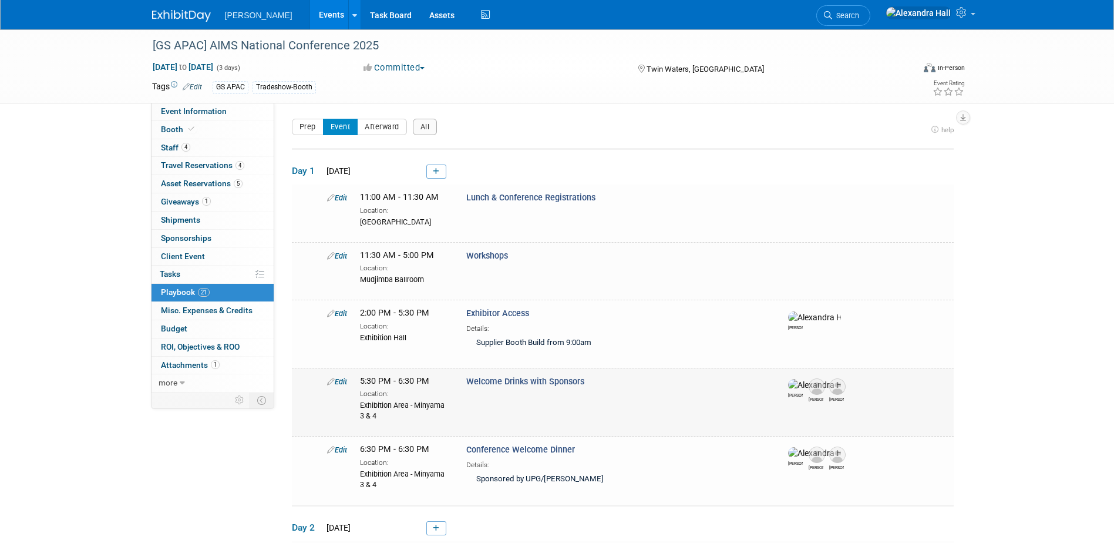
click at [347, 379] on span "Edit" at bounding box center [337, 381] width 20 height 9
click at [343, 380] on link "Edit" at bounding box center [337, 381] width 20 height 9
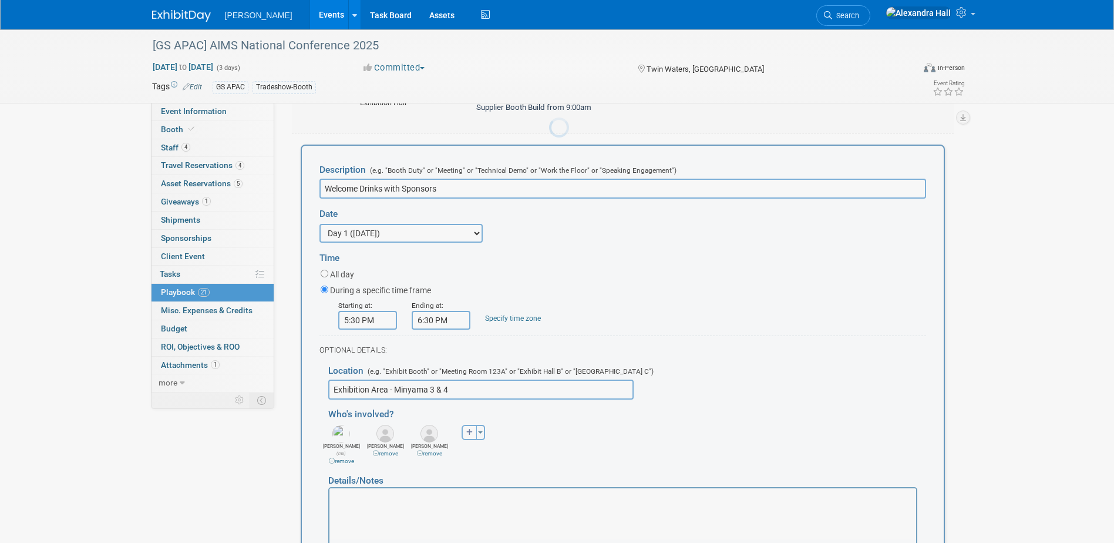
scroll to position [234, 0]
click at [482, 431] on button "Toggle Dropdown" at bounding box center [480, 431] width 9 height 15
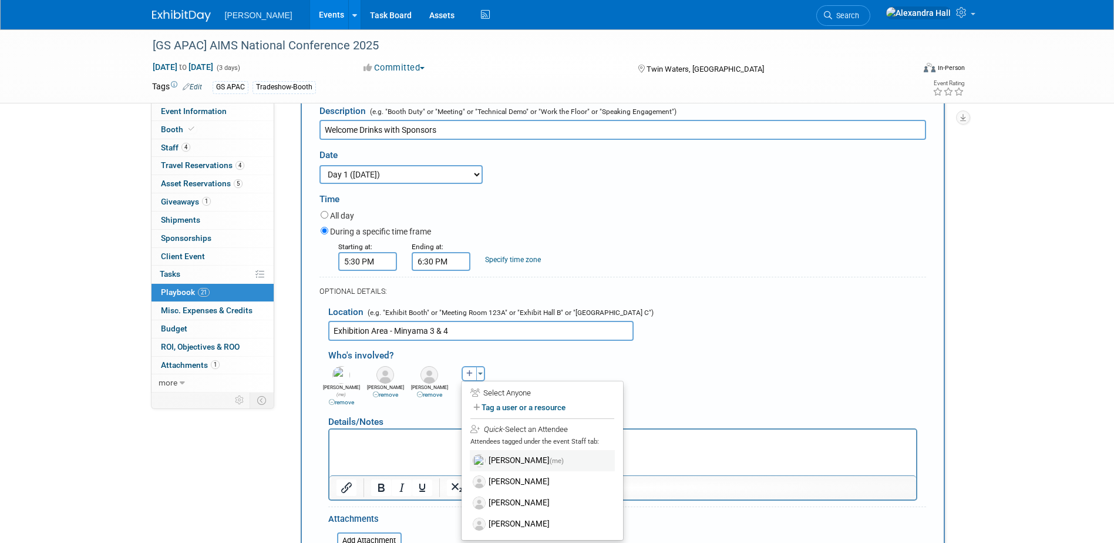
scroll to position [293, 0]
click at [530, 521] on label "[PERSON_NAME]" at bounding box center [542, 523] width 145 height 21
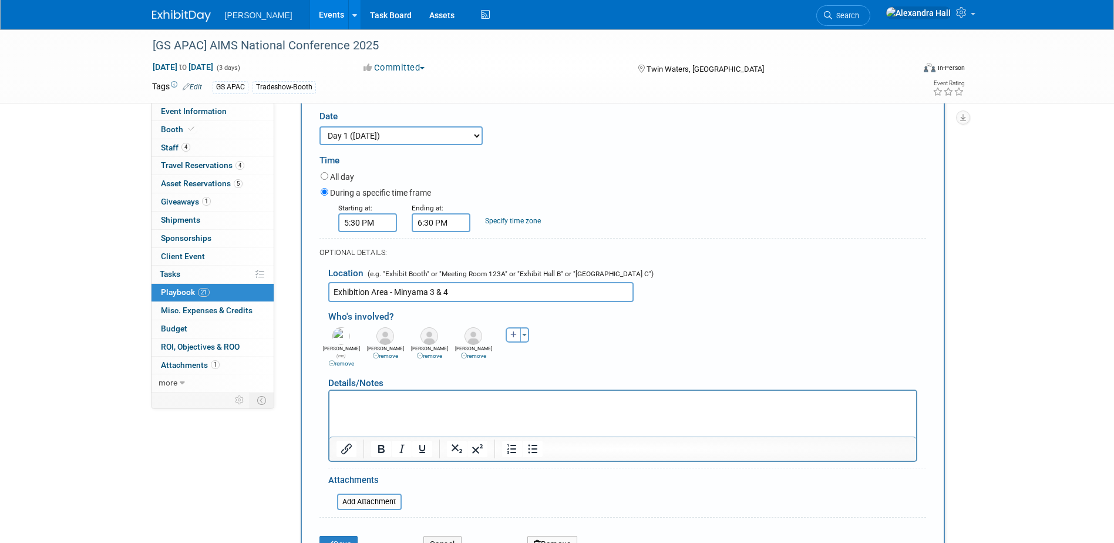
scroll to position [352, 0]
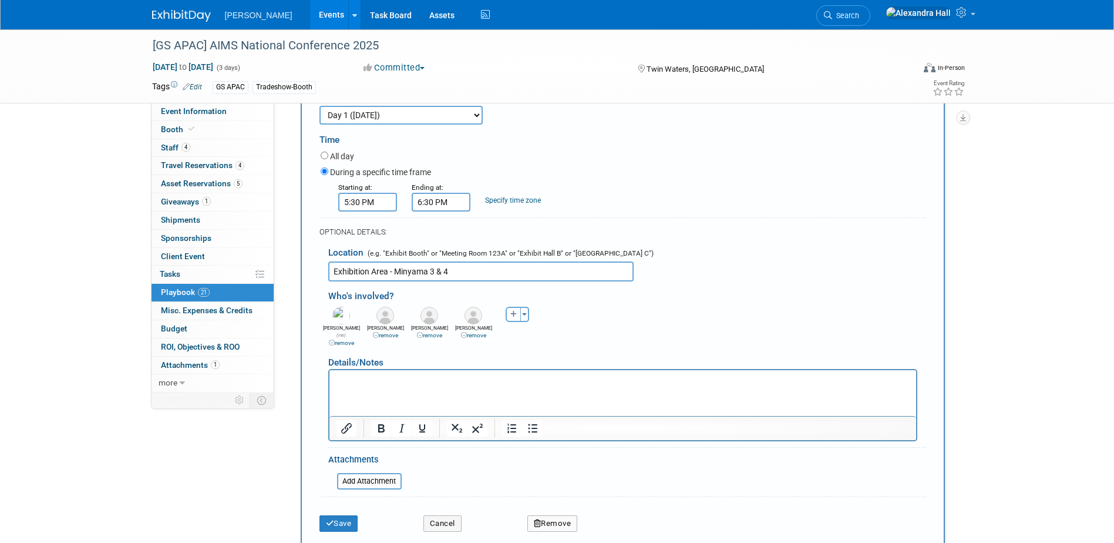
click at [338, 507] on div "Save" at bounding box center [363, 519] width 104 height 24
click at [338, 515] on button "Save" at bounding box center [338, 523] width 39 height 16
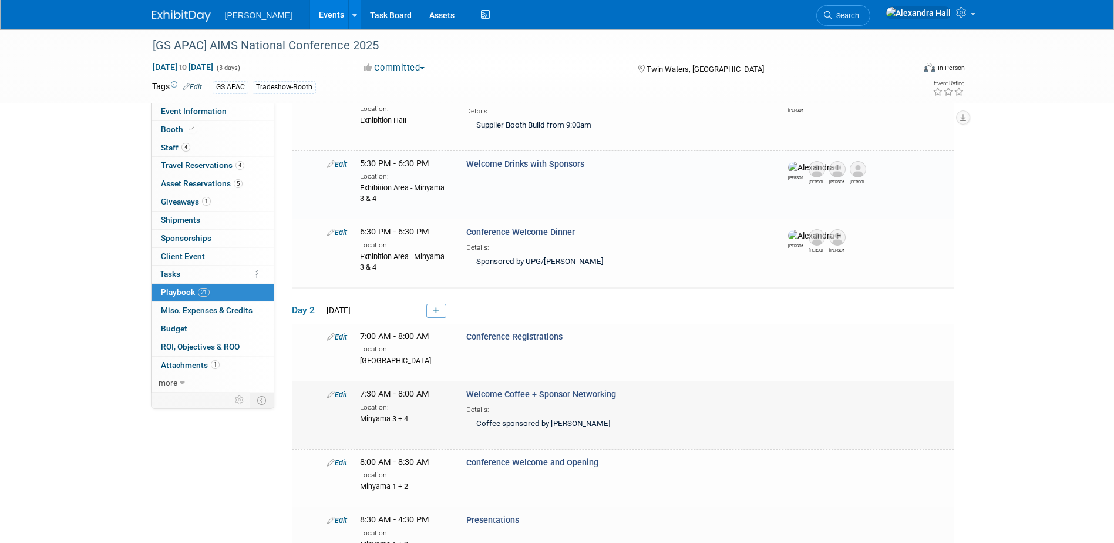
scroll to position [221, 0]
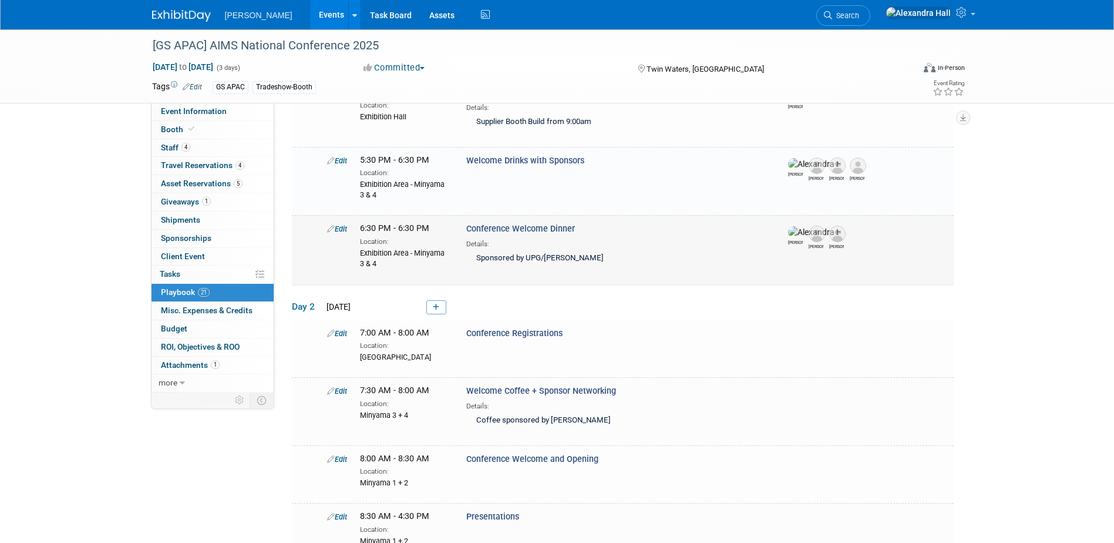
click at [341, 228] on link "Edit" at bounding box center [337, 228] width 20 height 9
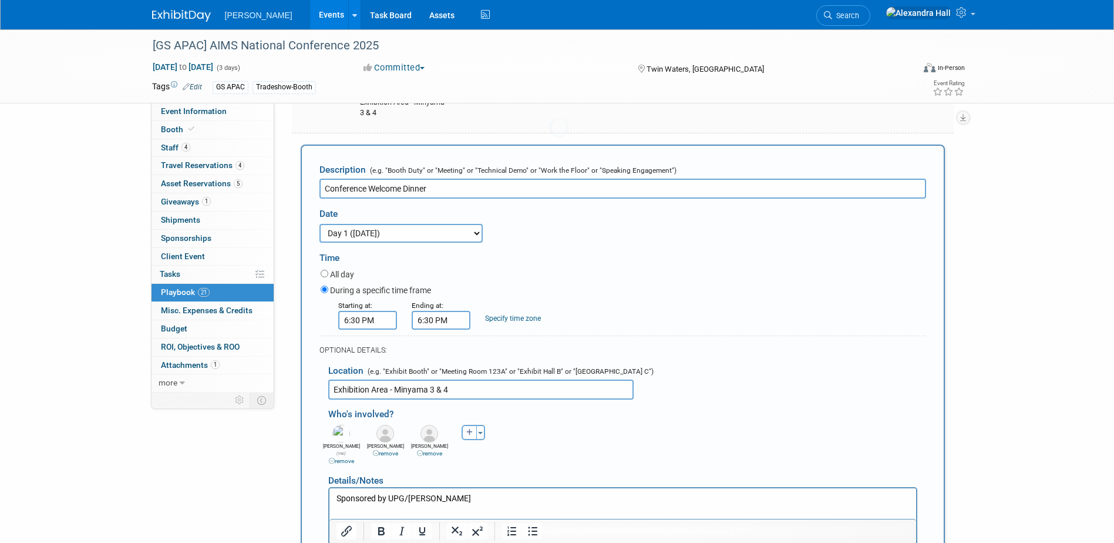
scroll to position [302, 0]
click at [479, 435] on button "Toggle Dropdown" at bounding box center [480, 431] width 9 height 15
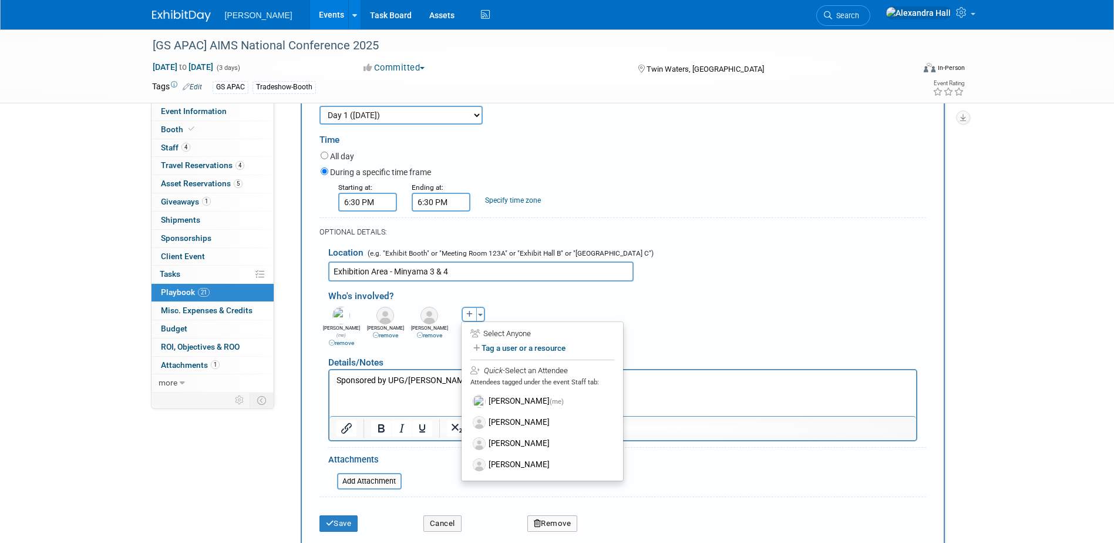
click at [530, 466] on label "[PERSON_NAME]" at bounding box center [542, 464] width 145 height 21
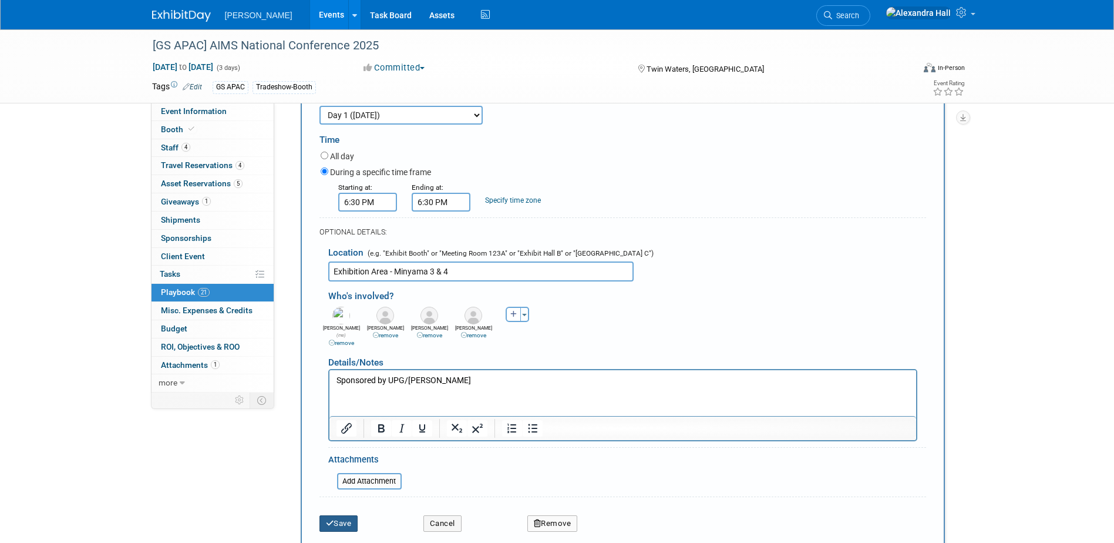
click at [346, 520] on button "Save" at bounding box center [338, 523] width 39 height 16
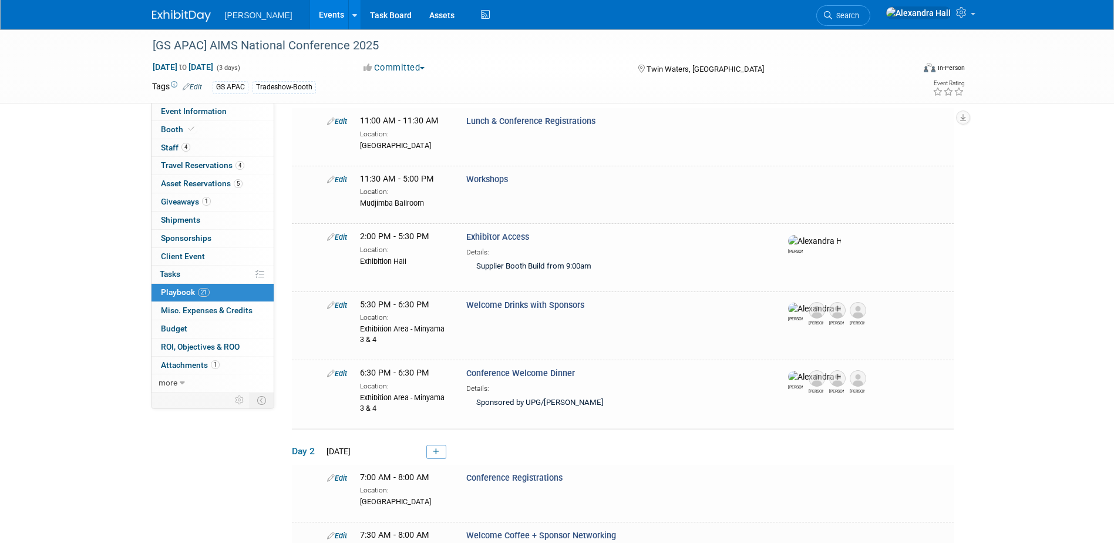
scroll to position [0, 0]
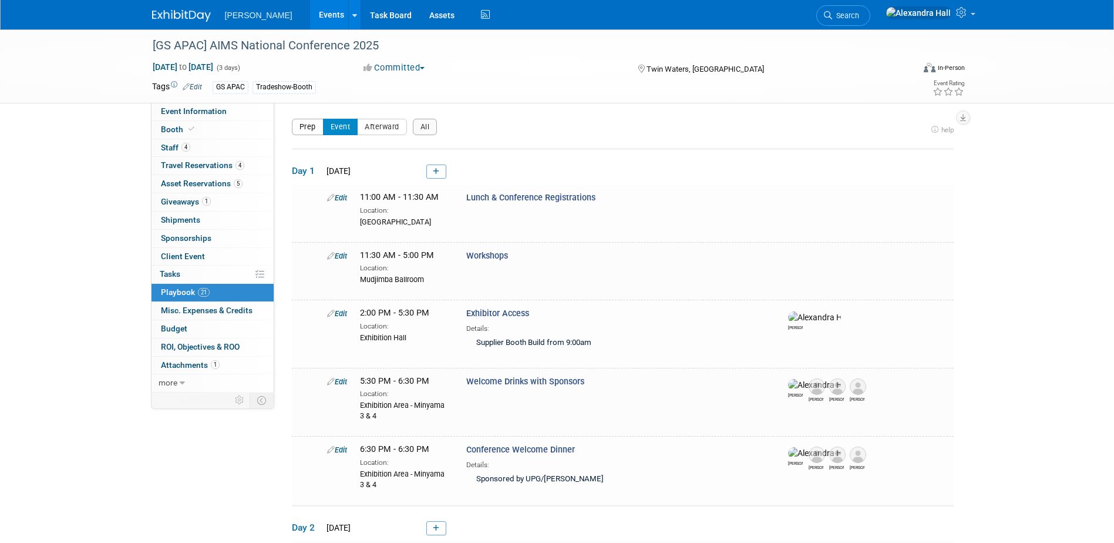
click at [304, 133] on button "Prep" at bounding box center [308, 127] width 32 height 16
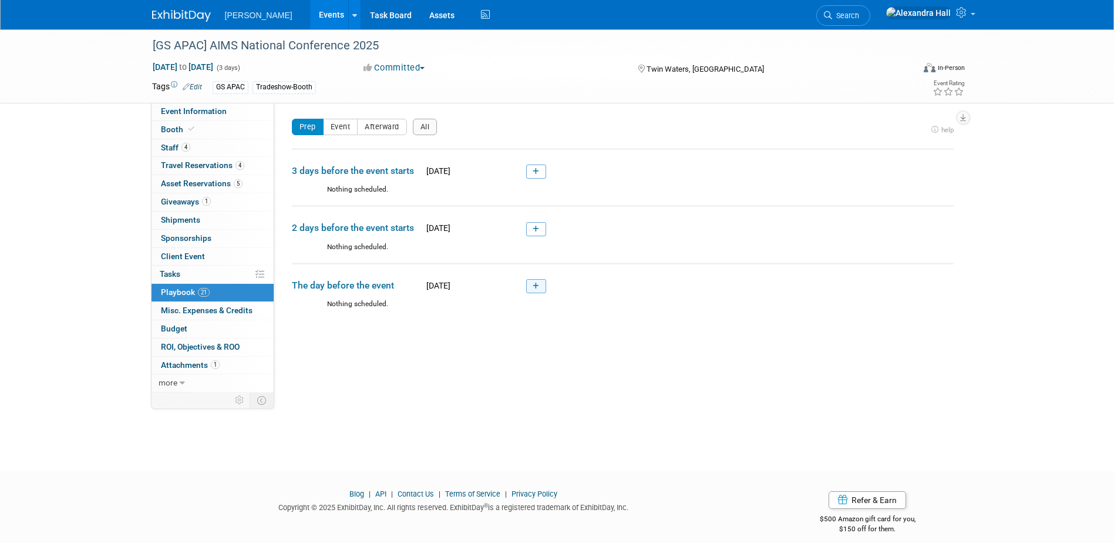
click at [536, 287] on icon at bounding box center [536, 285] width 6 height 7
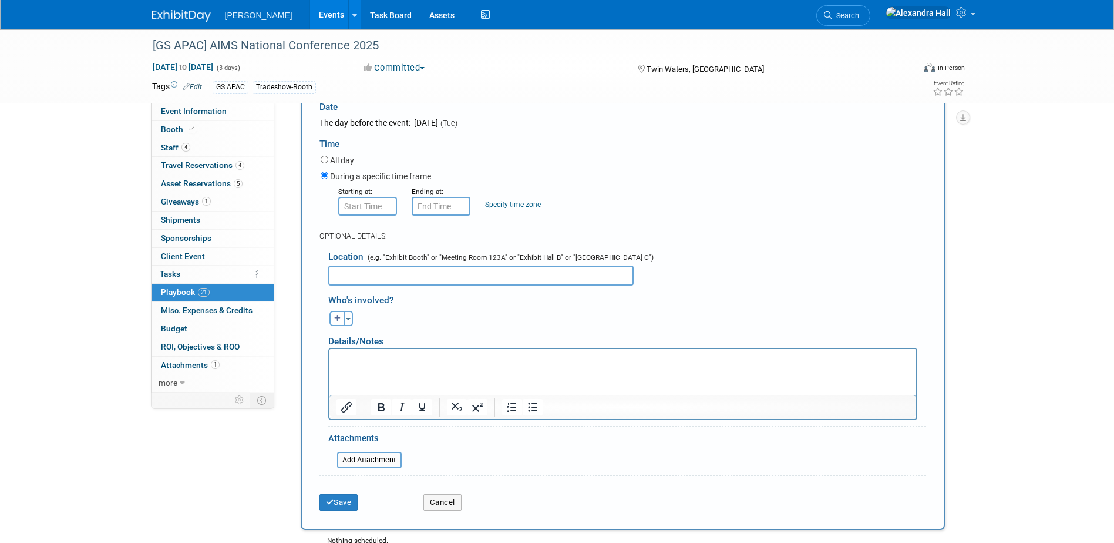
scroll to position [388, 0]
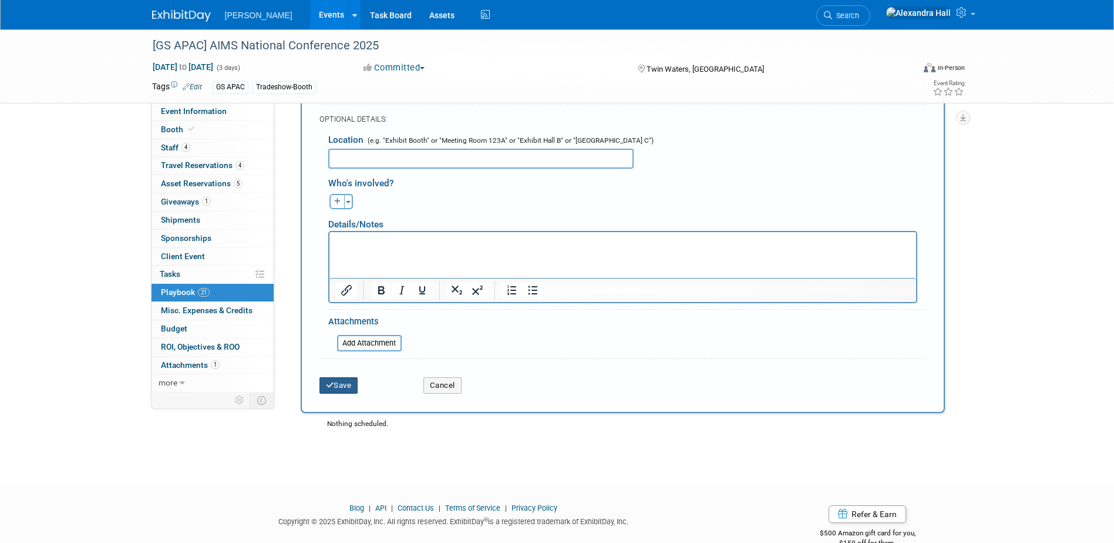
type input "Client Golf"
click at [358, 385] on button "Save" at bounding box center [338, 385] width 39 height 16
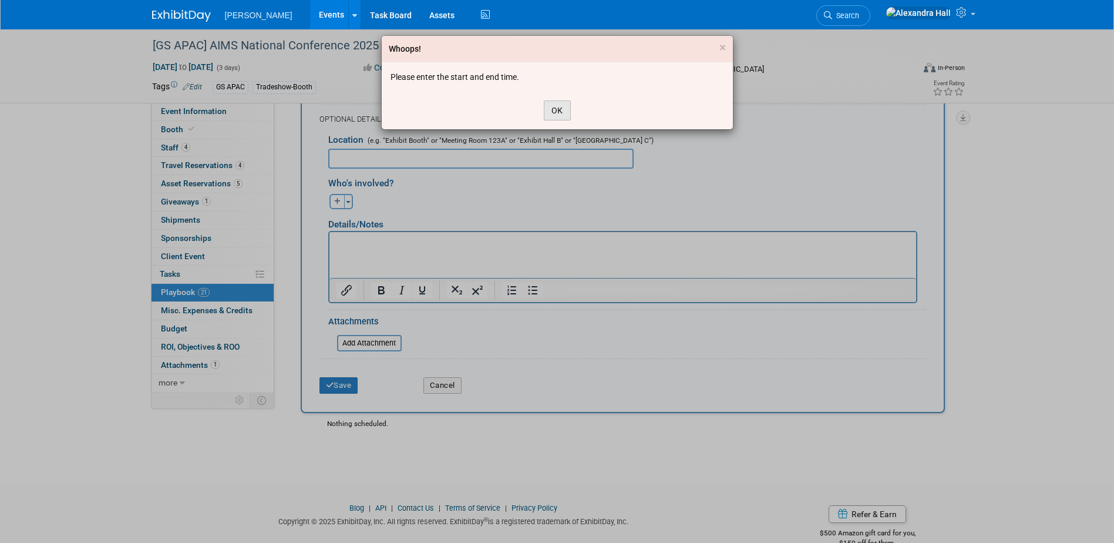
click at [561, 110] on button "OK" at bounding box center [557, 110] width 27 height 20
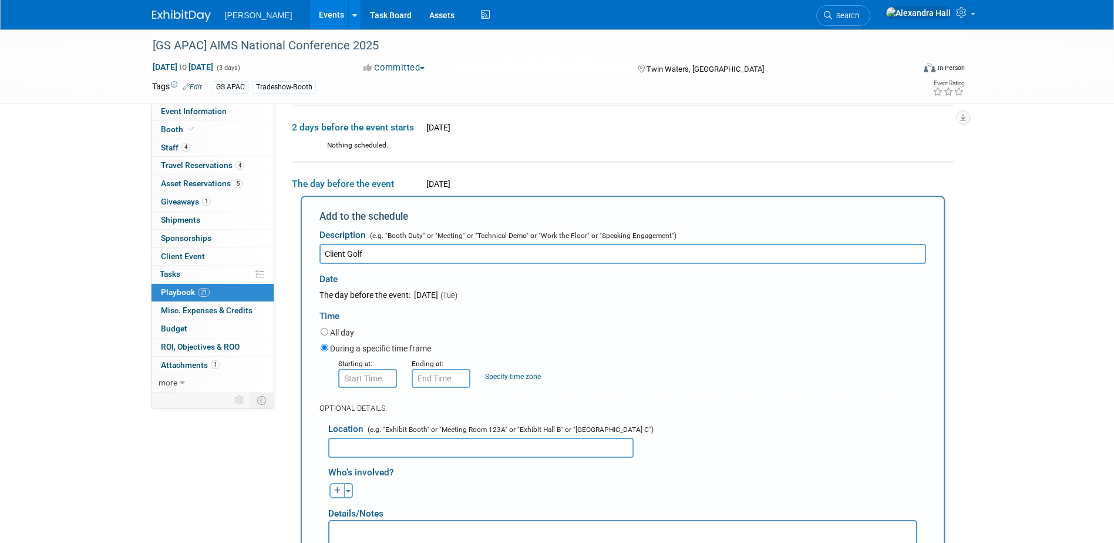
scroll to position [95, 0]
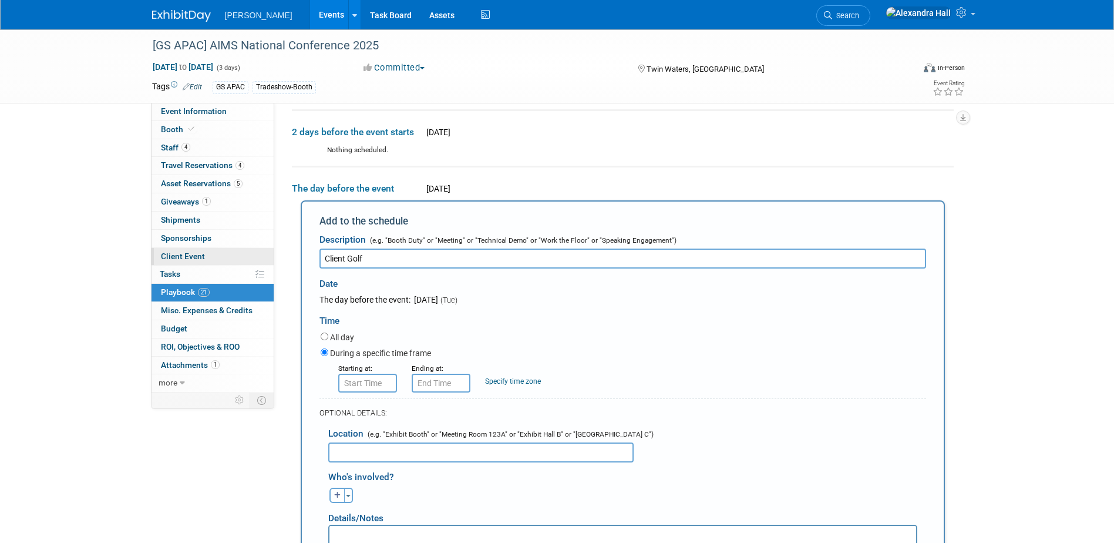
click at [198, 257] on span "Client Event" at bounding box center [183, 255] width 44 height 9
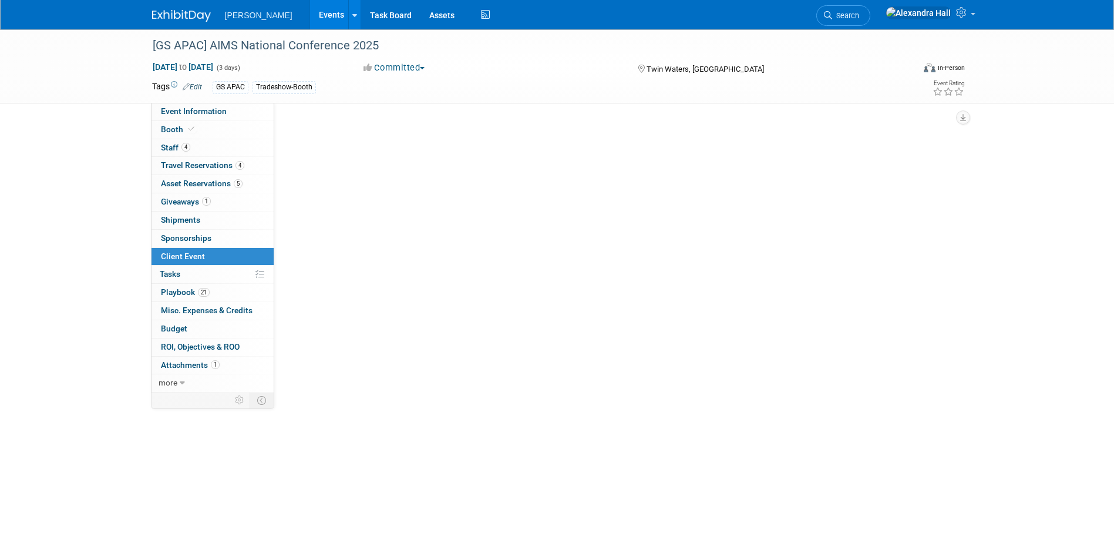
scroll to position [0, 0]
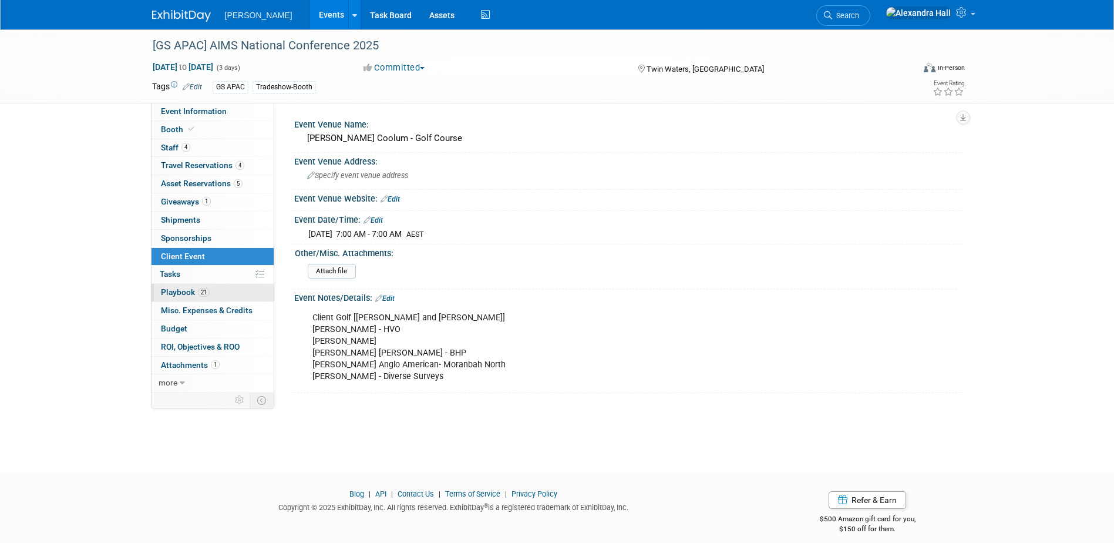
click at [215, 289] on link "21 Playbook 21" at bounding box center [212, 293] width 122 height 18
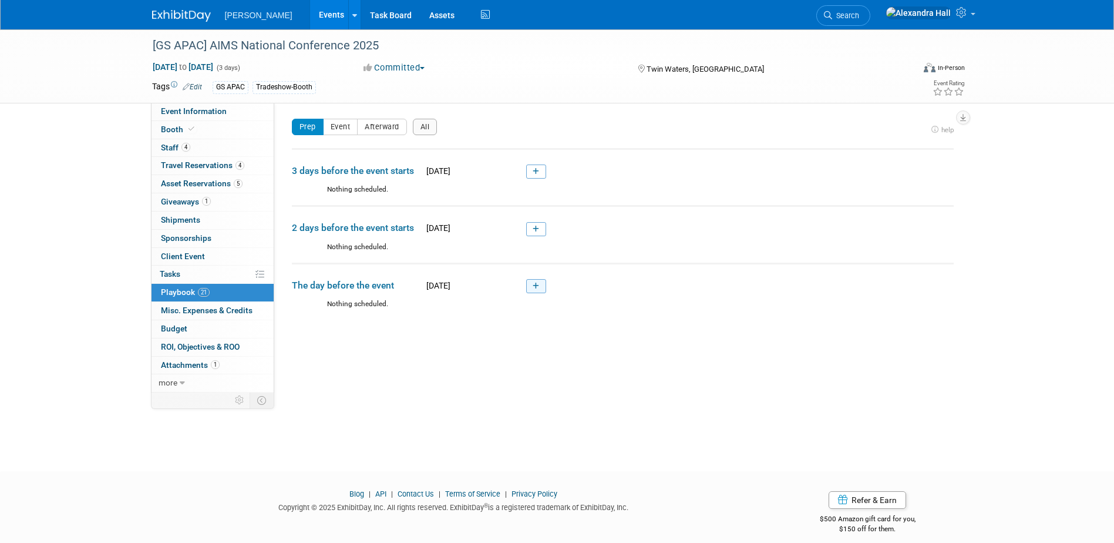
click at [539, 284] on link at bounding box center [536, 286] width 20 height 14
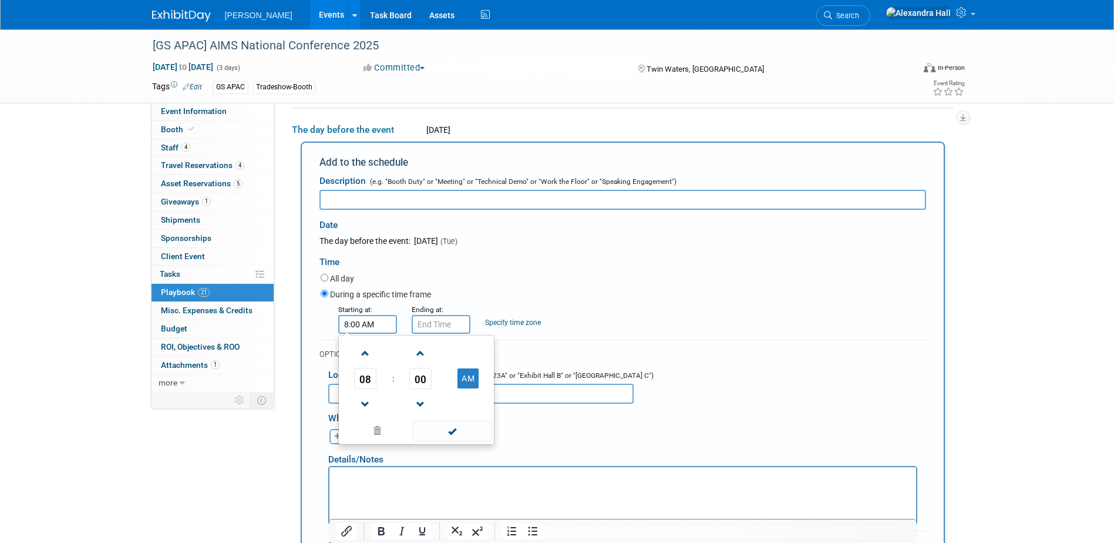
click at [380, 321] on input "8:00 AM" at bounding box center [367, 324] width 59 height 19
click at [362, 375] on span "08" at bounding box center [365, 378] width 22 height 21
click at [467, 385] on td "07" at bounding box center [473, 385] width 38 height 32
type input "7:00 AM"
click at [566, 424] on div "Who's involved?" at bounding box center [627, 415] width 598 height 19
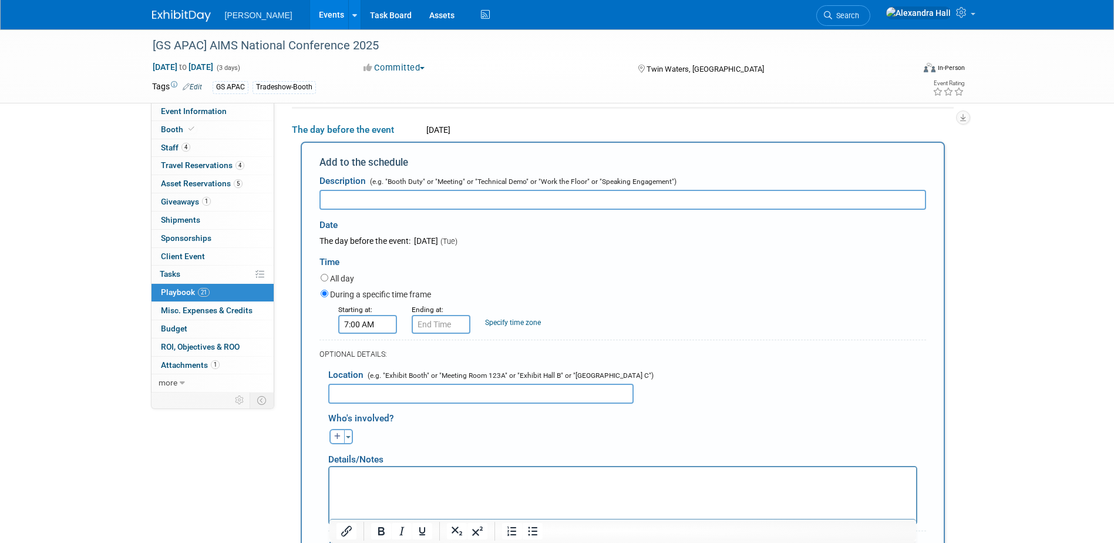
click at [516, 393] on input "text" at bounding box center [480, 393] width 305 height 20
type input "[PERSON_NAME] Coolum Golf Course"
click at [385, 207] on input "text" at bounding box center [622, 200] width 607 height 20
type input "Client Golf"
click at [352, 434] on button "Toggle Dropdown" at bounding box center [348, 436] width 9 height 15
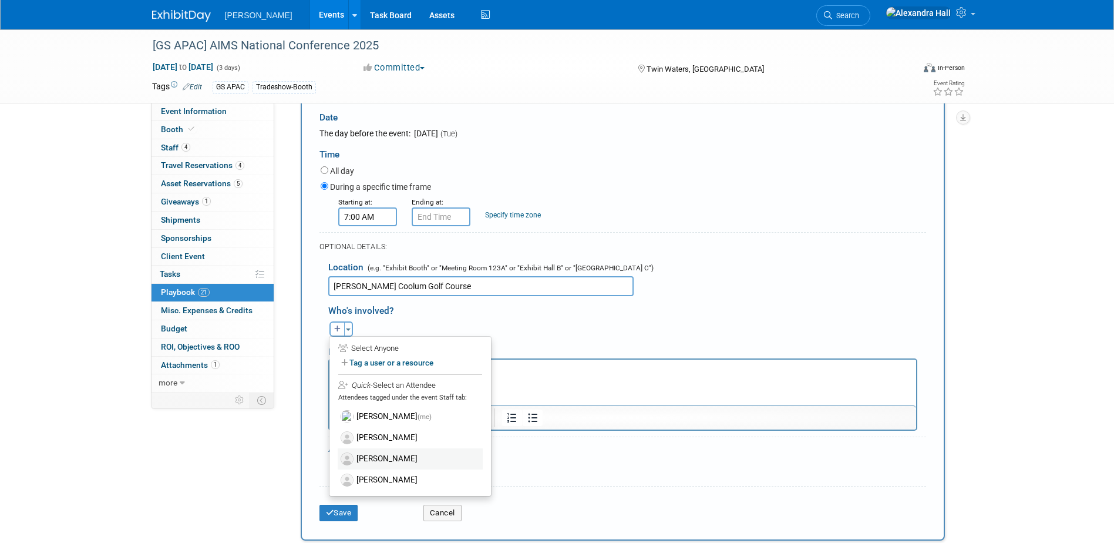
scroll to position [271, 0]
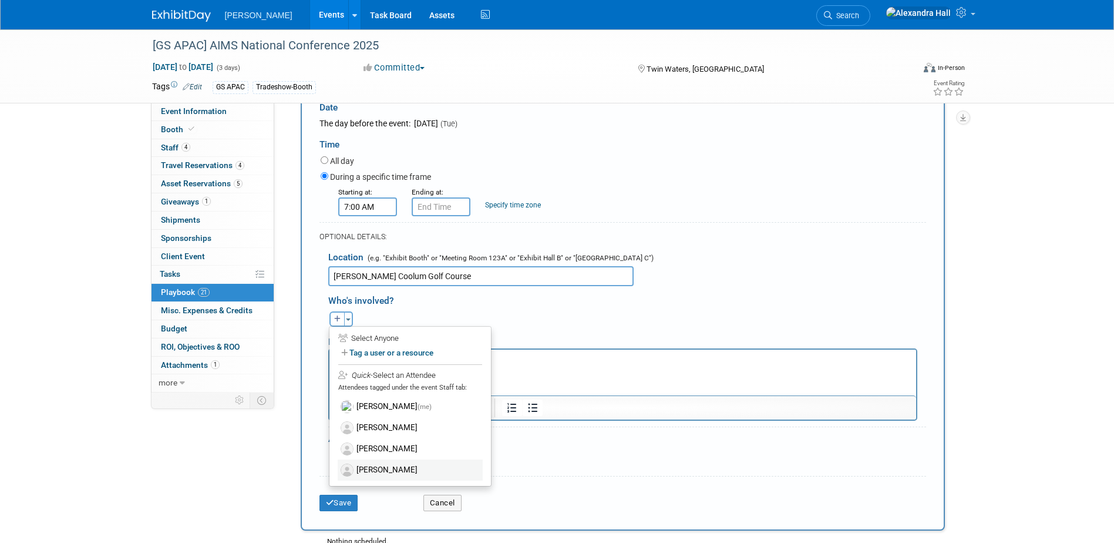
click at [398, 471] on label "[PERSON_NAME]" at bounding box center [410, 469] width 145 height 21
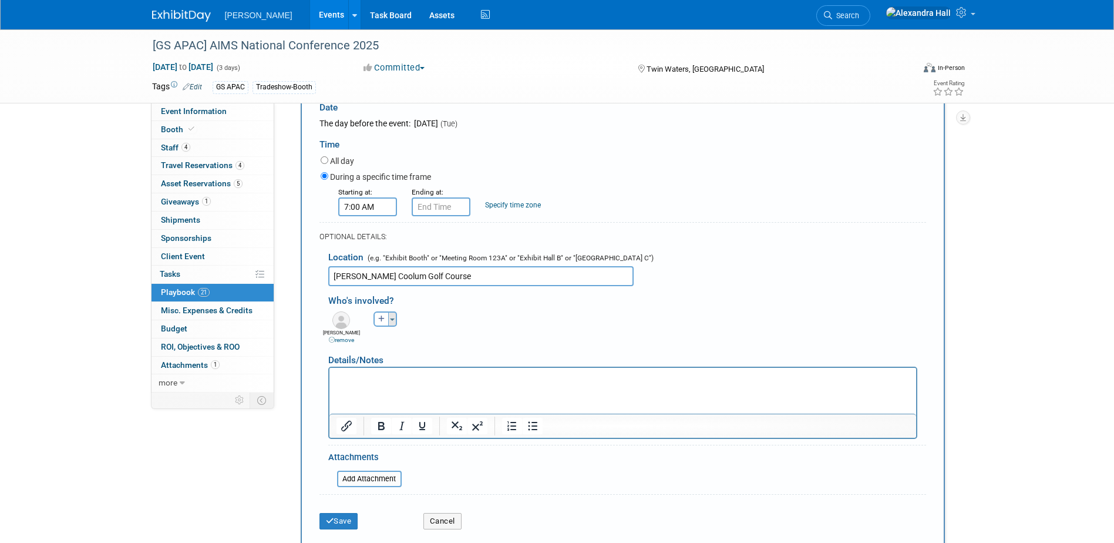
click at [393, 318] on button "Toggle Dropdown" at bounding box center [392, 318] width 9 height 15
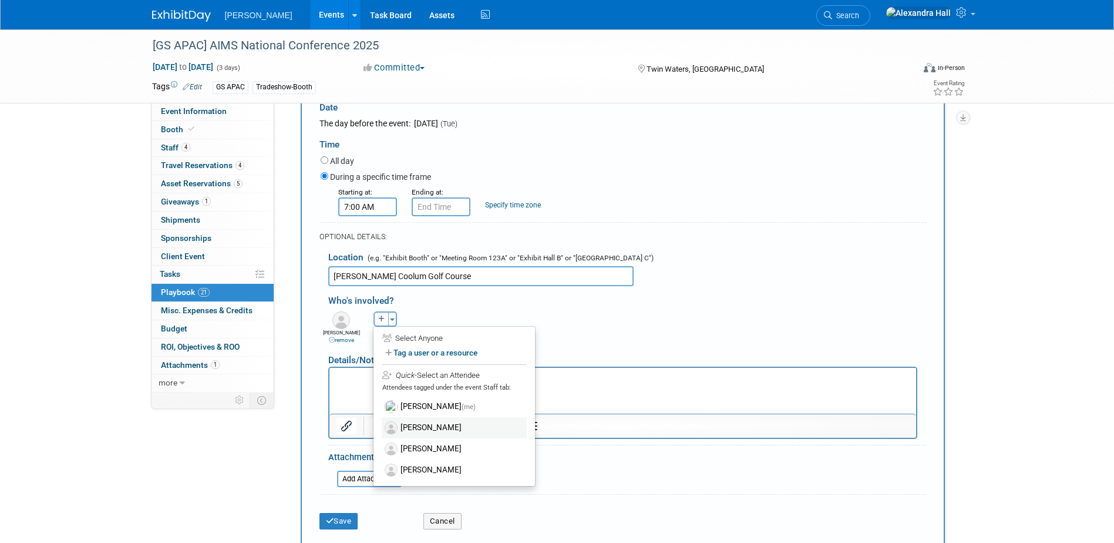
click at [436, 437] on label "[PERSON_NAME]" at bounding box center [454, 427] width 145 height 21
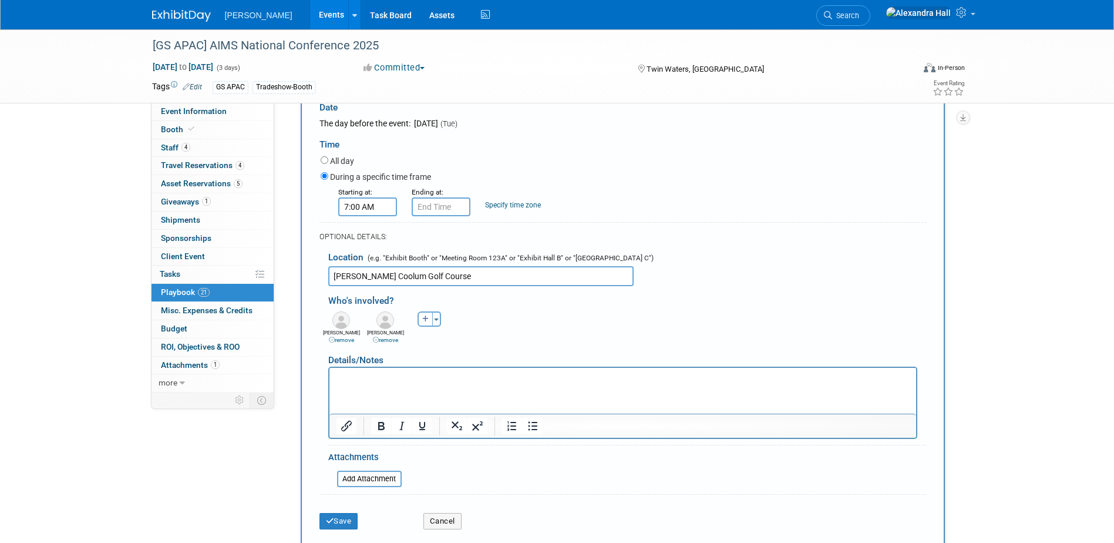
scroll to position [329, 0]
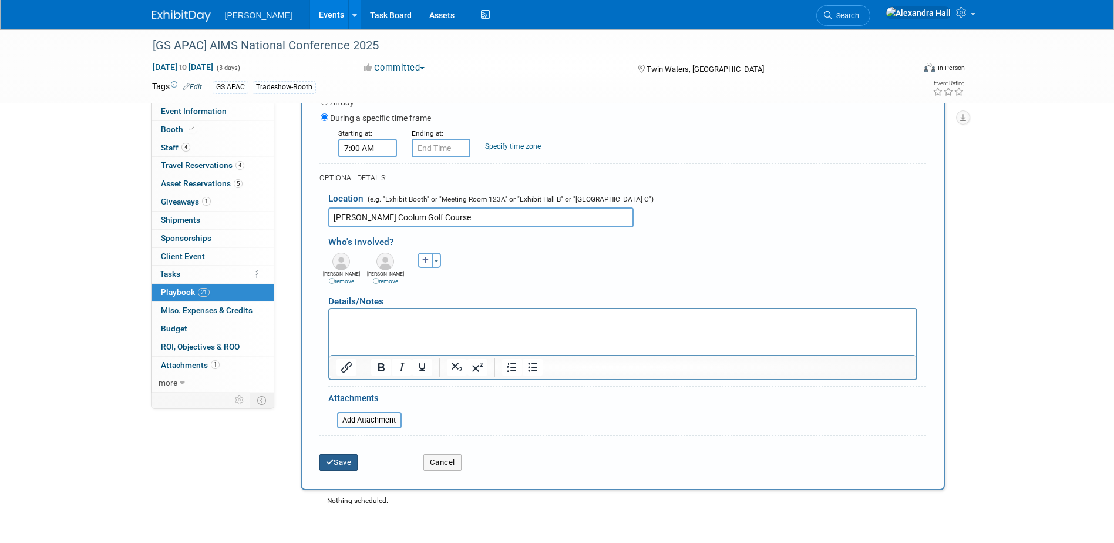
click at [328, 460] on icon "submit" at bounding box center [330, 462] width 8 height 8
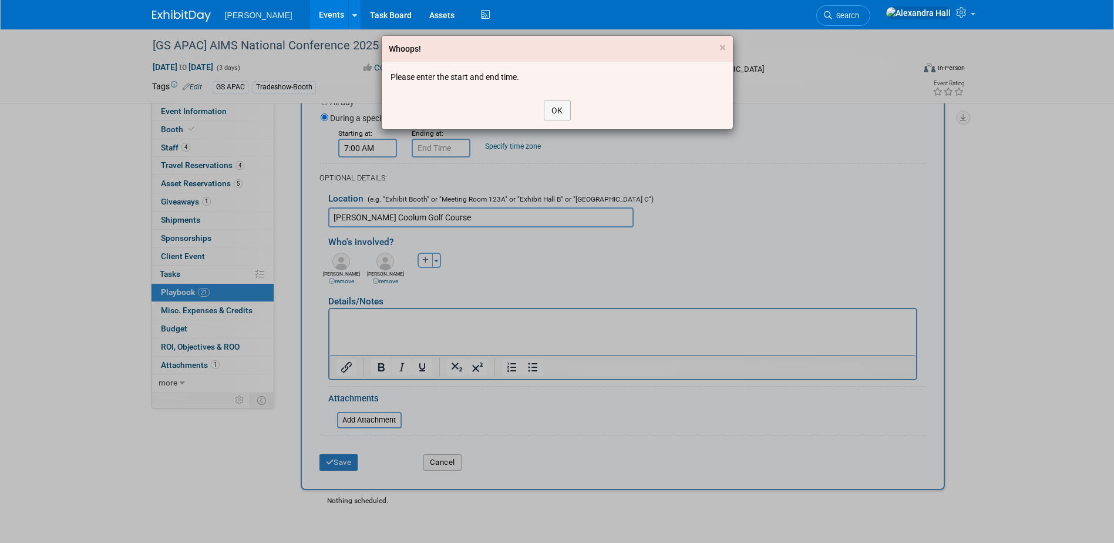
click at [542, 111] on div "OK" at bounding box center [557, 111] width 351 height 38
click at [547, 112] on button "OK" at bounding box center [557, 110] width 27 height 20
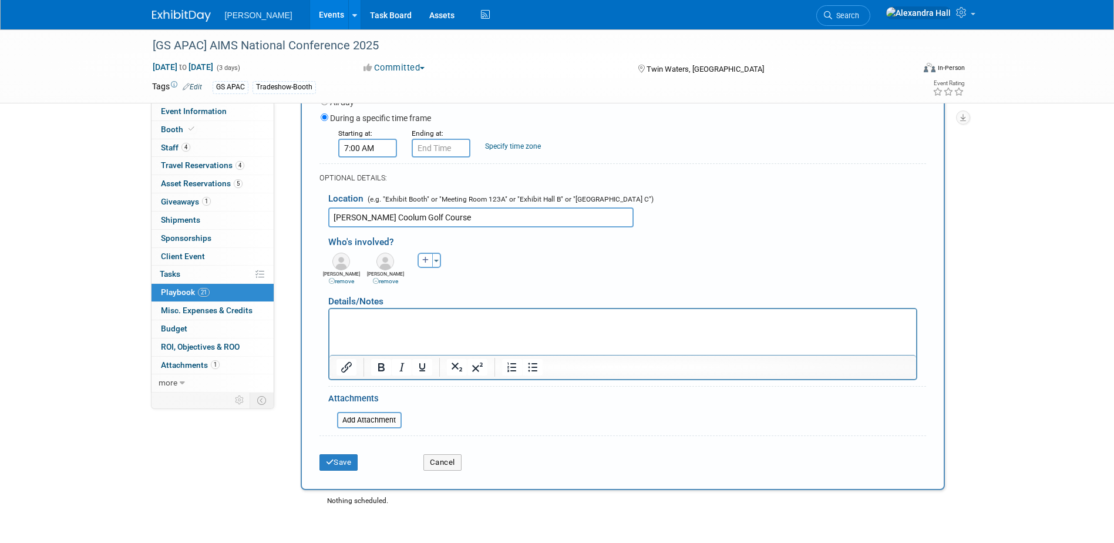
type input "7:00 AM"
click at [440, 147] on input "7:00 AM" at bounding box center [441, 148] width 59 height 19
click at [560, 255] on span at bounding box center [525, 254] width 79 height 21
click at [352, 453] on div "Save" at bounding box center [363, 458] width 104 height 24
click at [348, 460] on button "Save" at bounding box center [338, 462] width 39 height 16
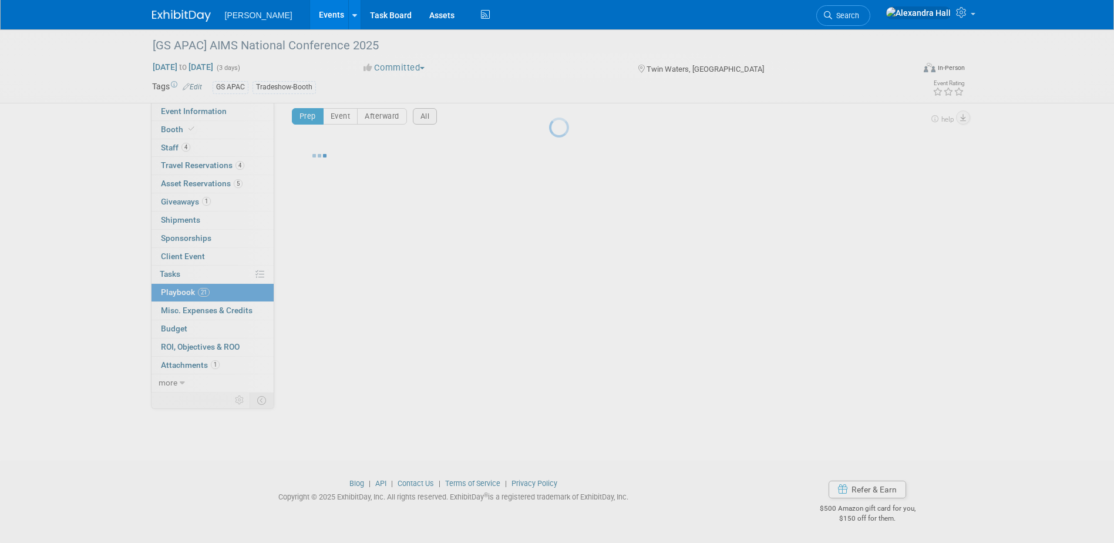
scroll to position [11, 0]
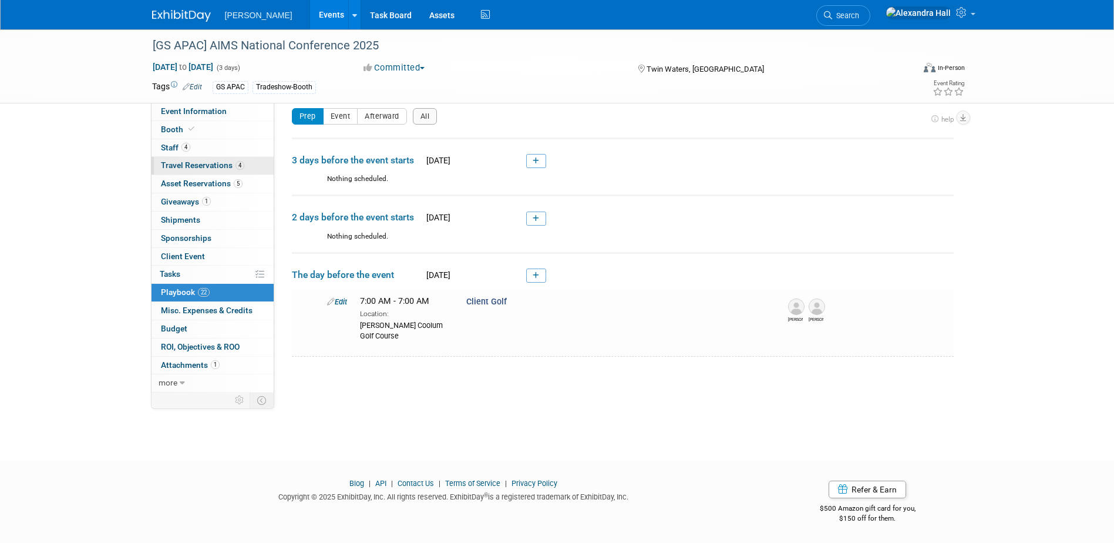
click at [183, 170] on link "4 Travel Reservations 4" at bounding box center [212, 166] width 122 height 18
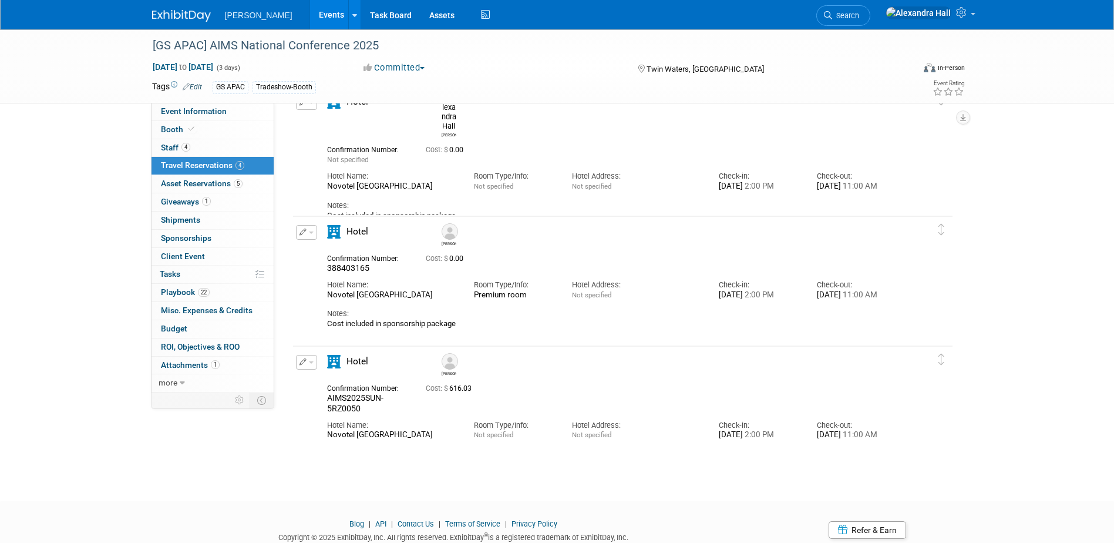
scroll to position [176, 0]
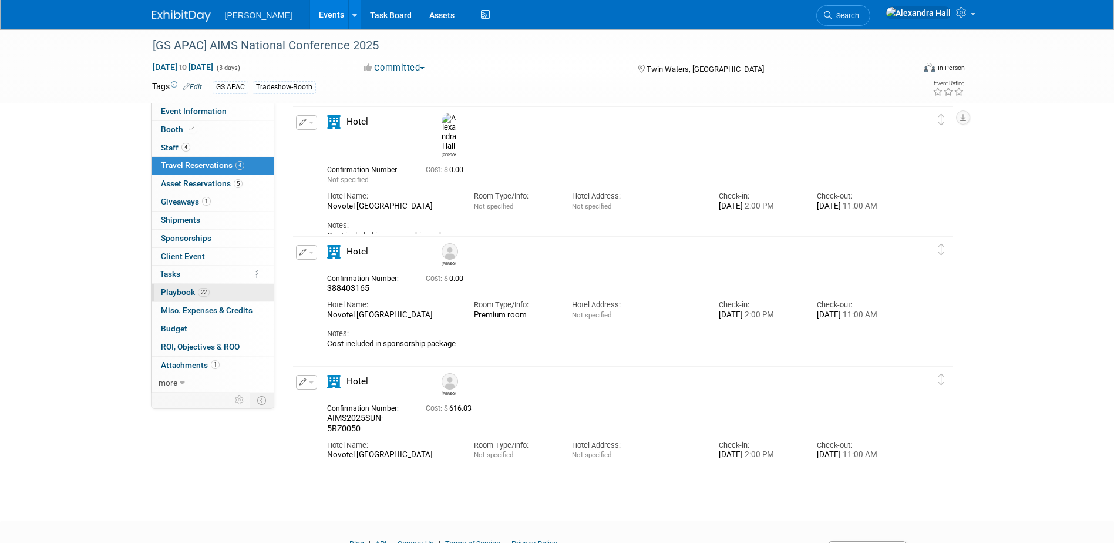
click at [198, 284] on link "22 Playbook 22" at bounding box center [212, 293] width 122 height 18
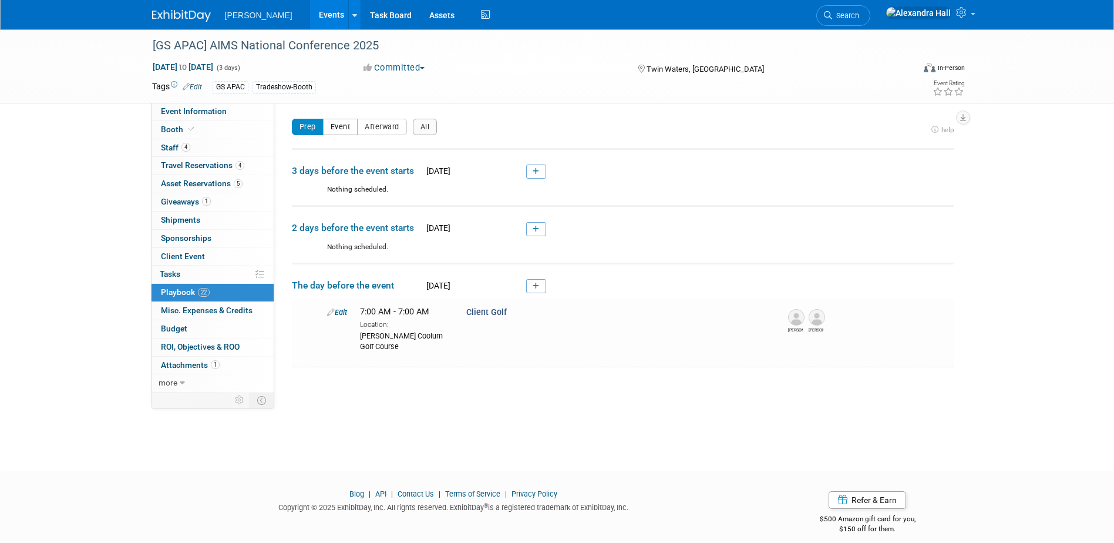
click at [326, 127] on button "Event" at bounding box center [340, 127] width 35 height 16
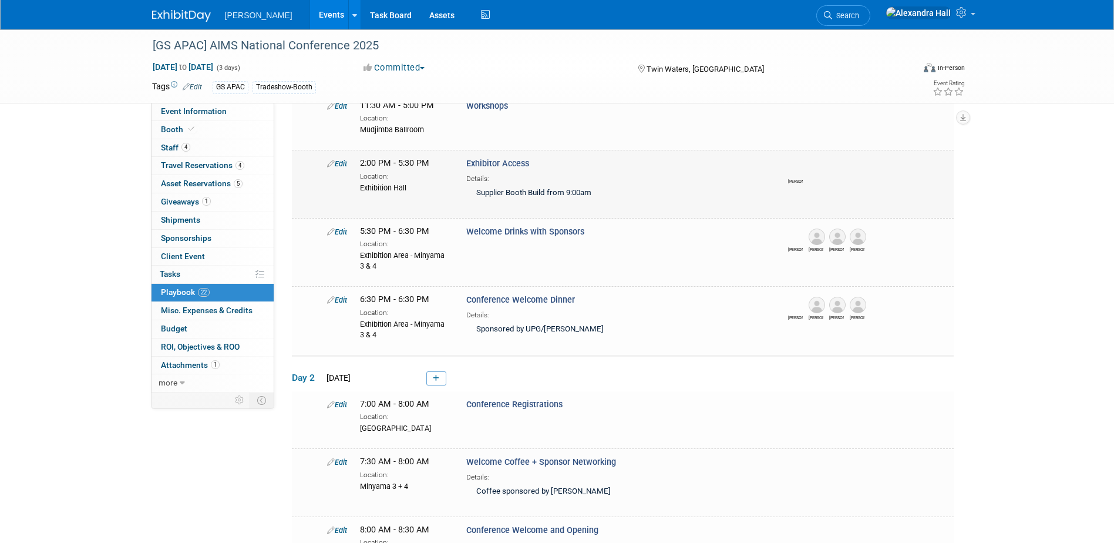
scroll to position [176, 0]
